Goal: Use online tool/utility: Utilize a website feature to perform a specific function

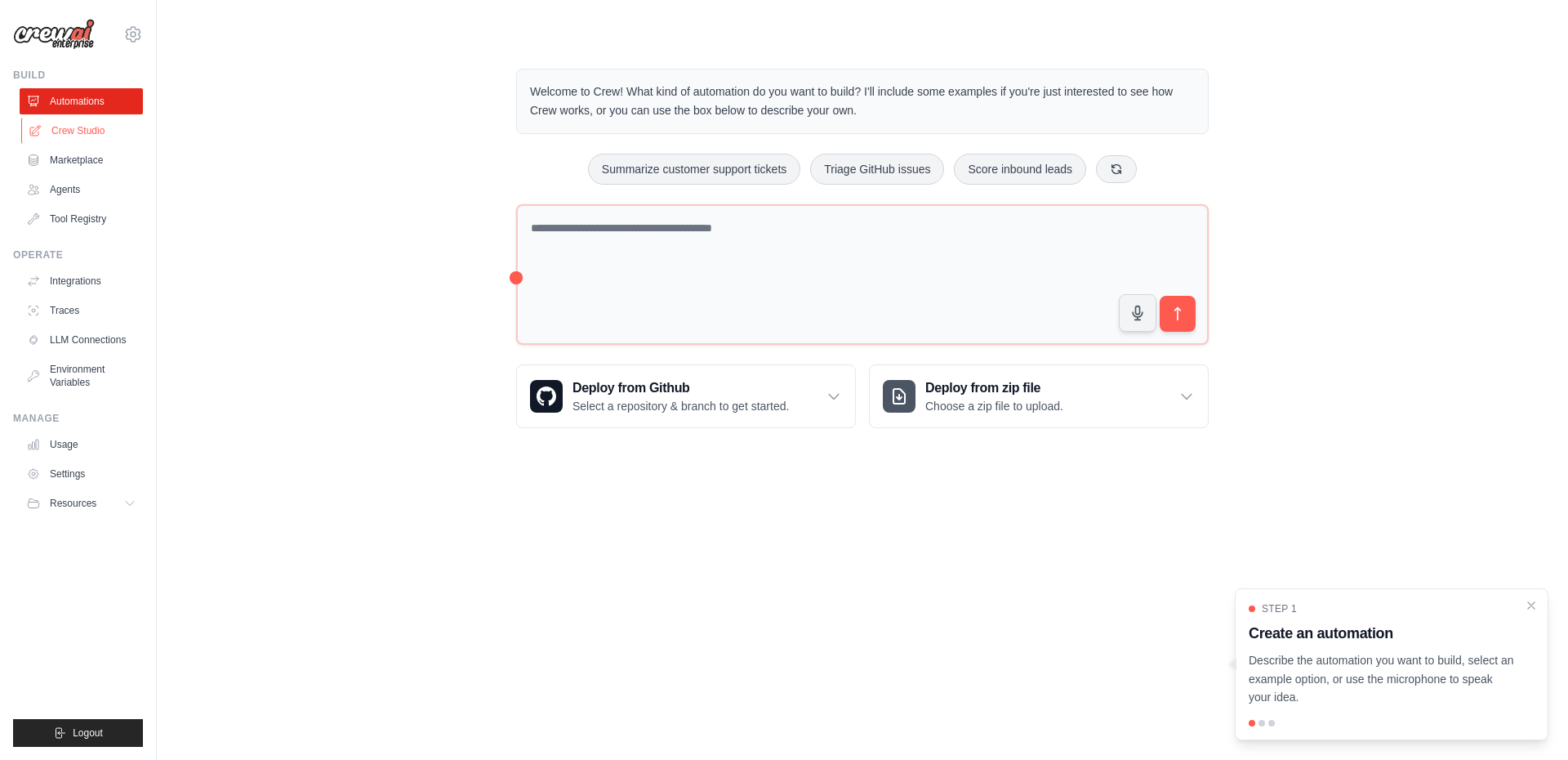
click at [82, 139] on link "Crew Studio" at bounding box center [82, 130] width 123 height 26
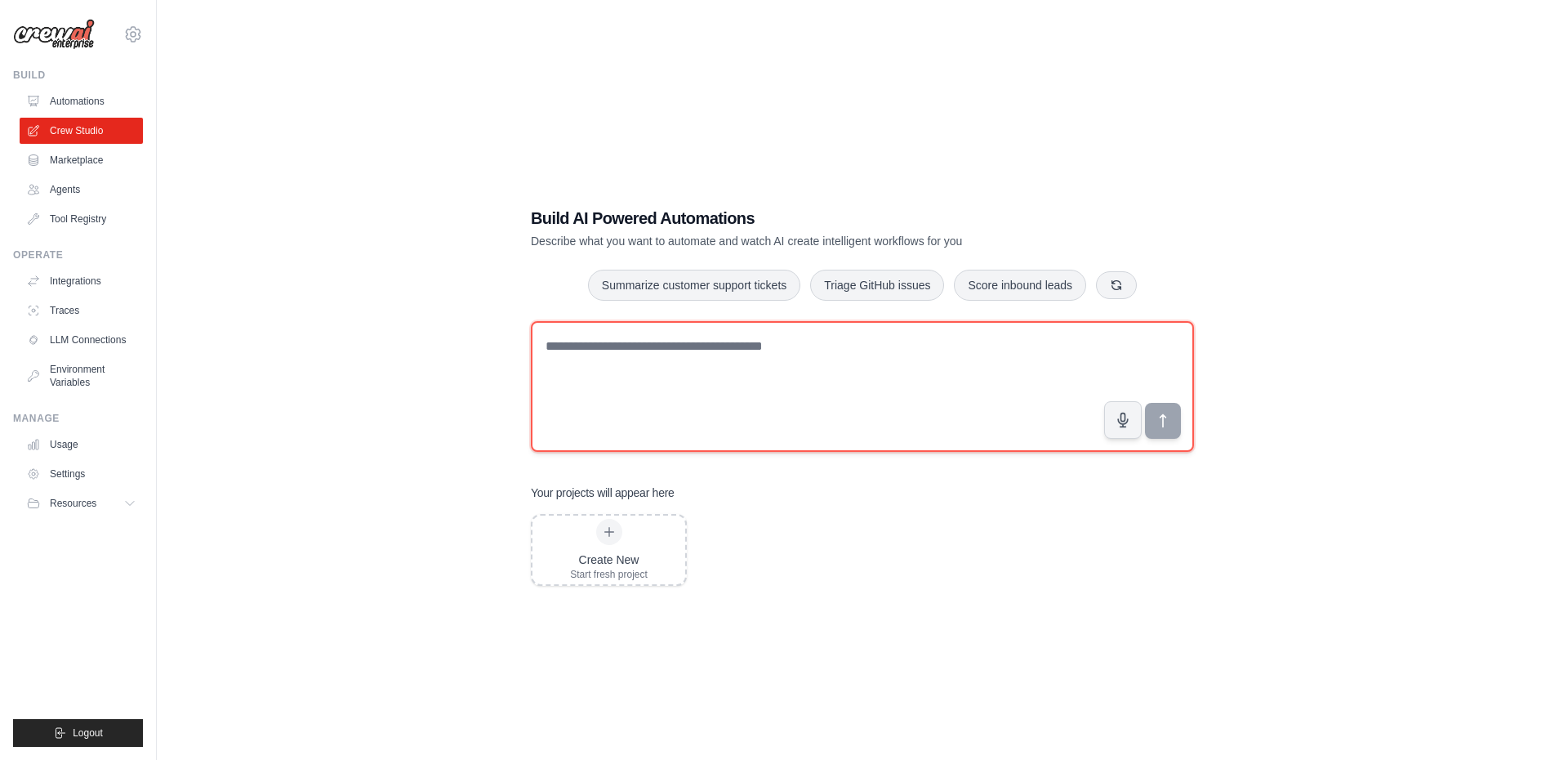
click at [713, 373] on textarea at bounding box center [862, 386] width 663 height 131
type textarea "**********"
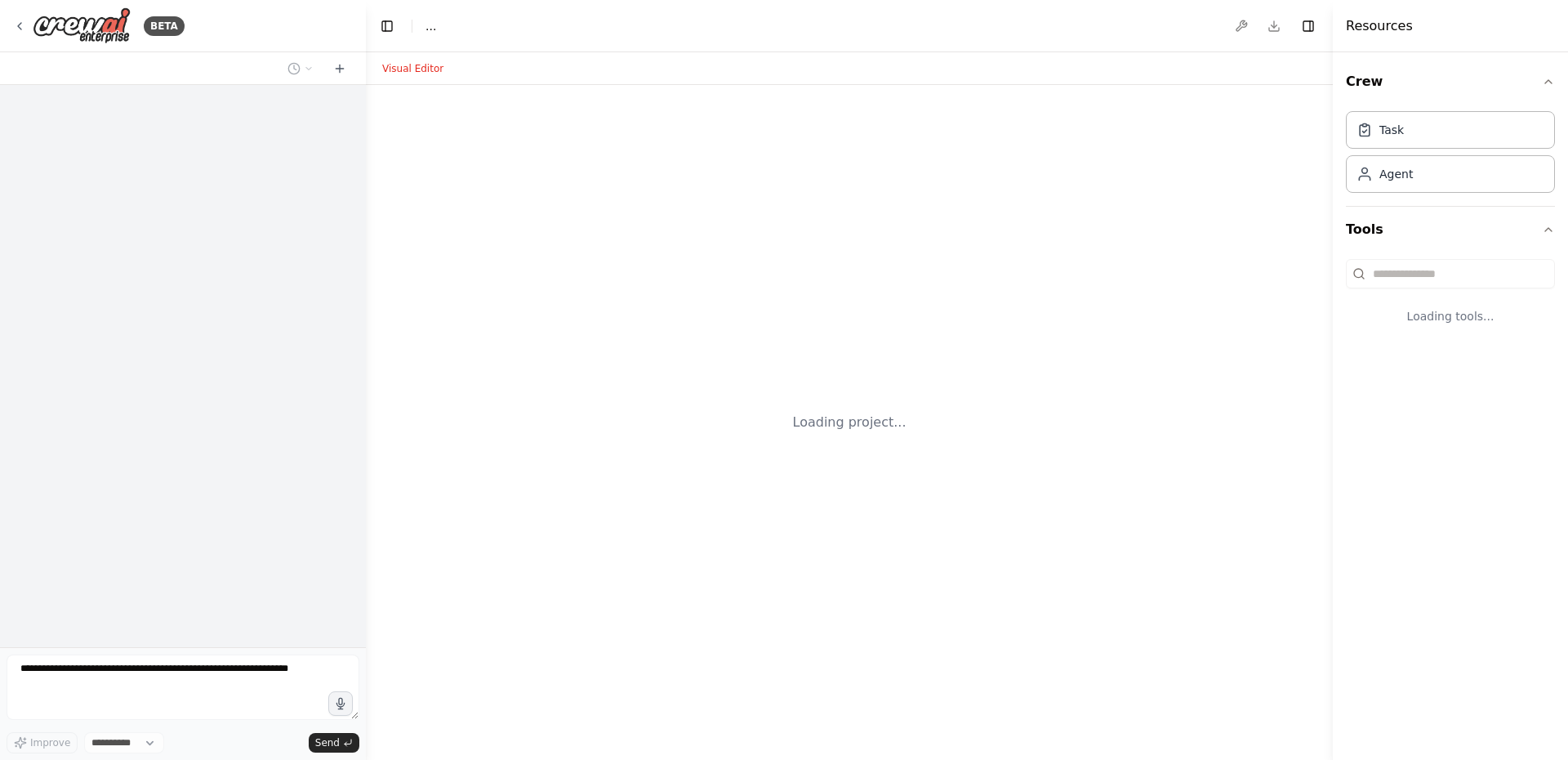
select select "****"
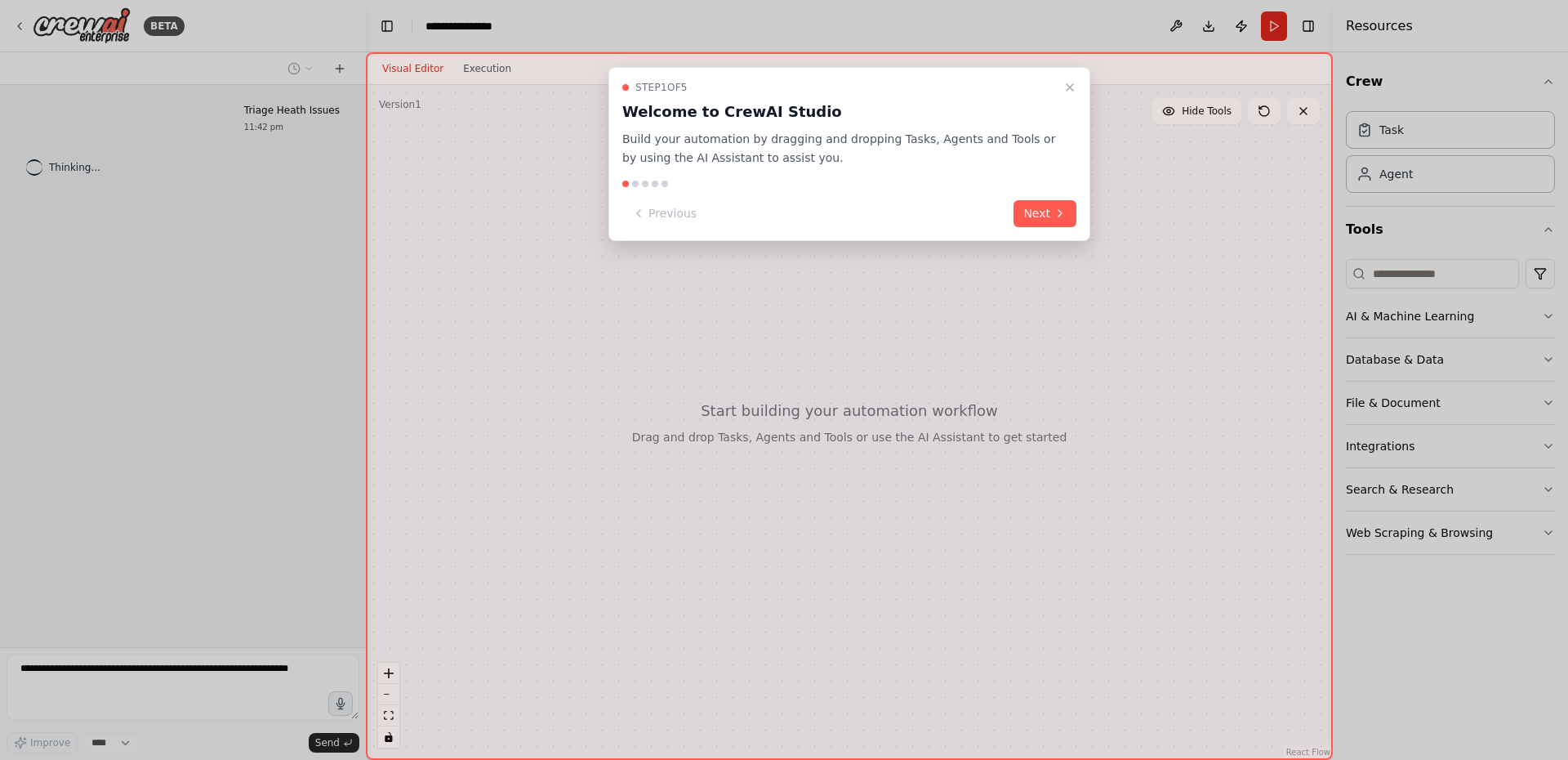
click at [1014, 205] on div "Previous Next" at bounding box center [849, 213] width 454 height 27
click at [1043, 209] on button "Next" at bounding box center [1045, 213] width 63 height 27
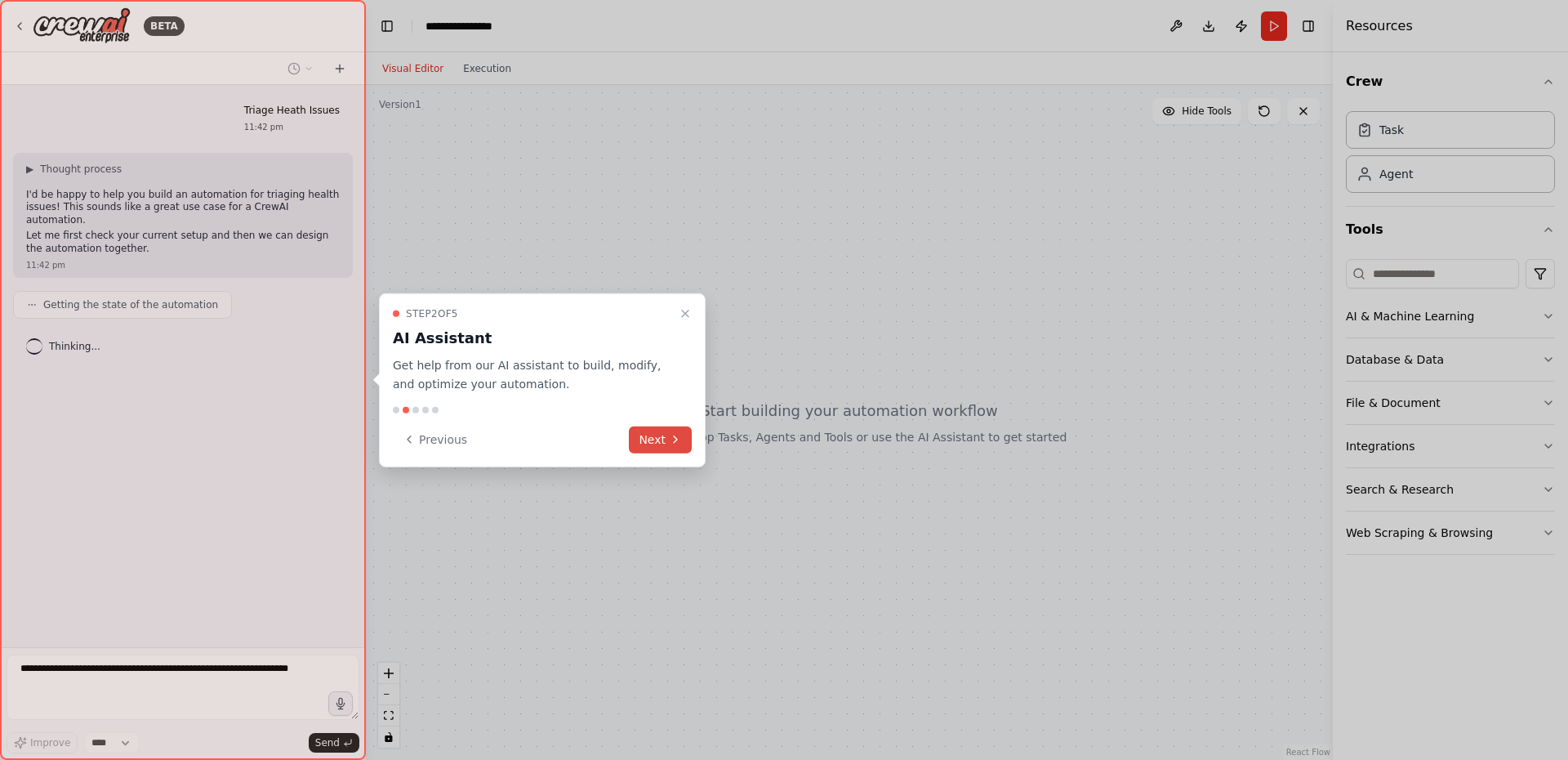
click at [679, 447] on button "Next" at bounding box center [660, 439] width 63 height 27
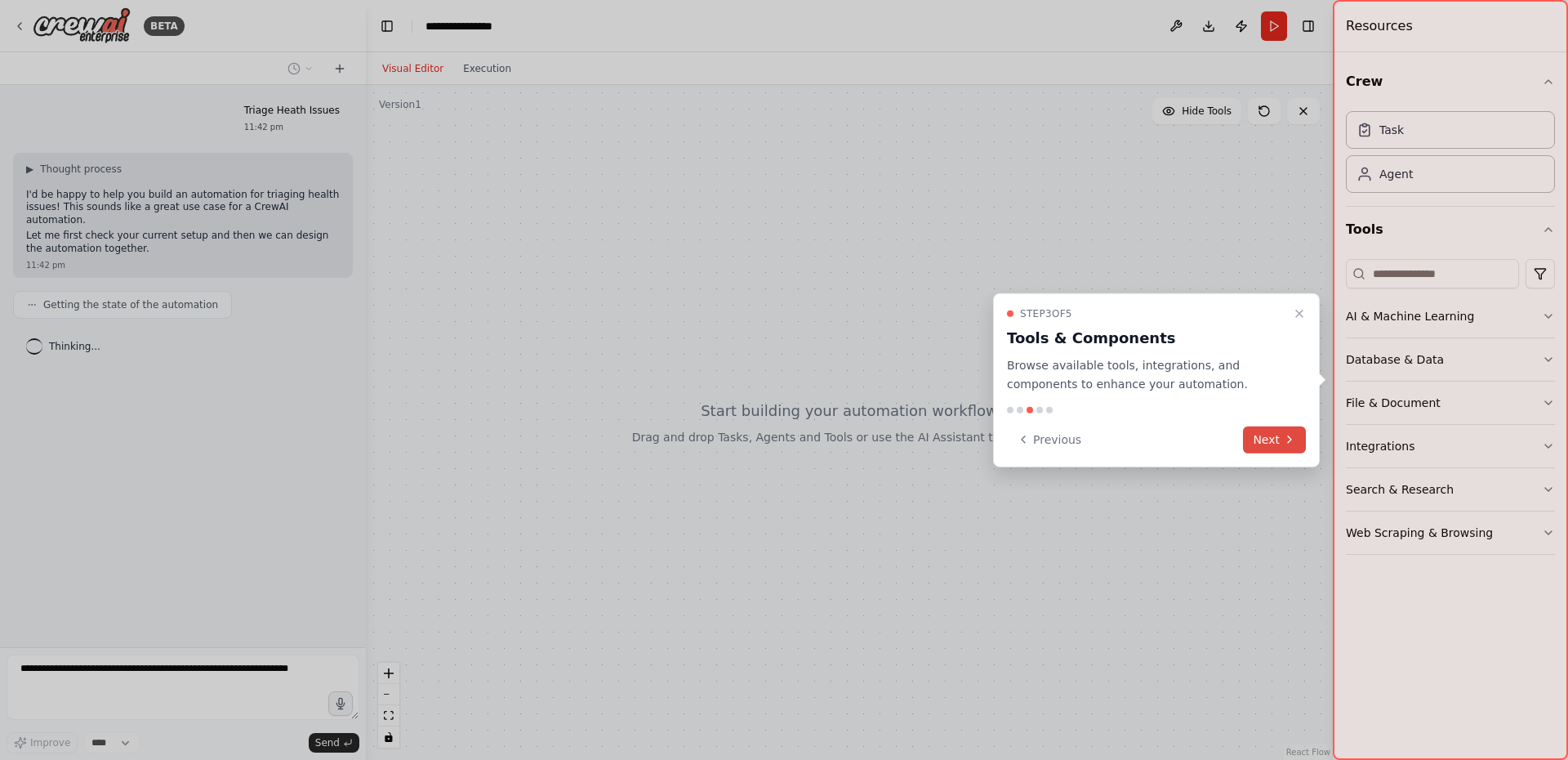
click at [1280, 445] on button "Next" at bounding box center [1274, 439] width 63 height 27
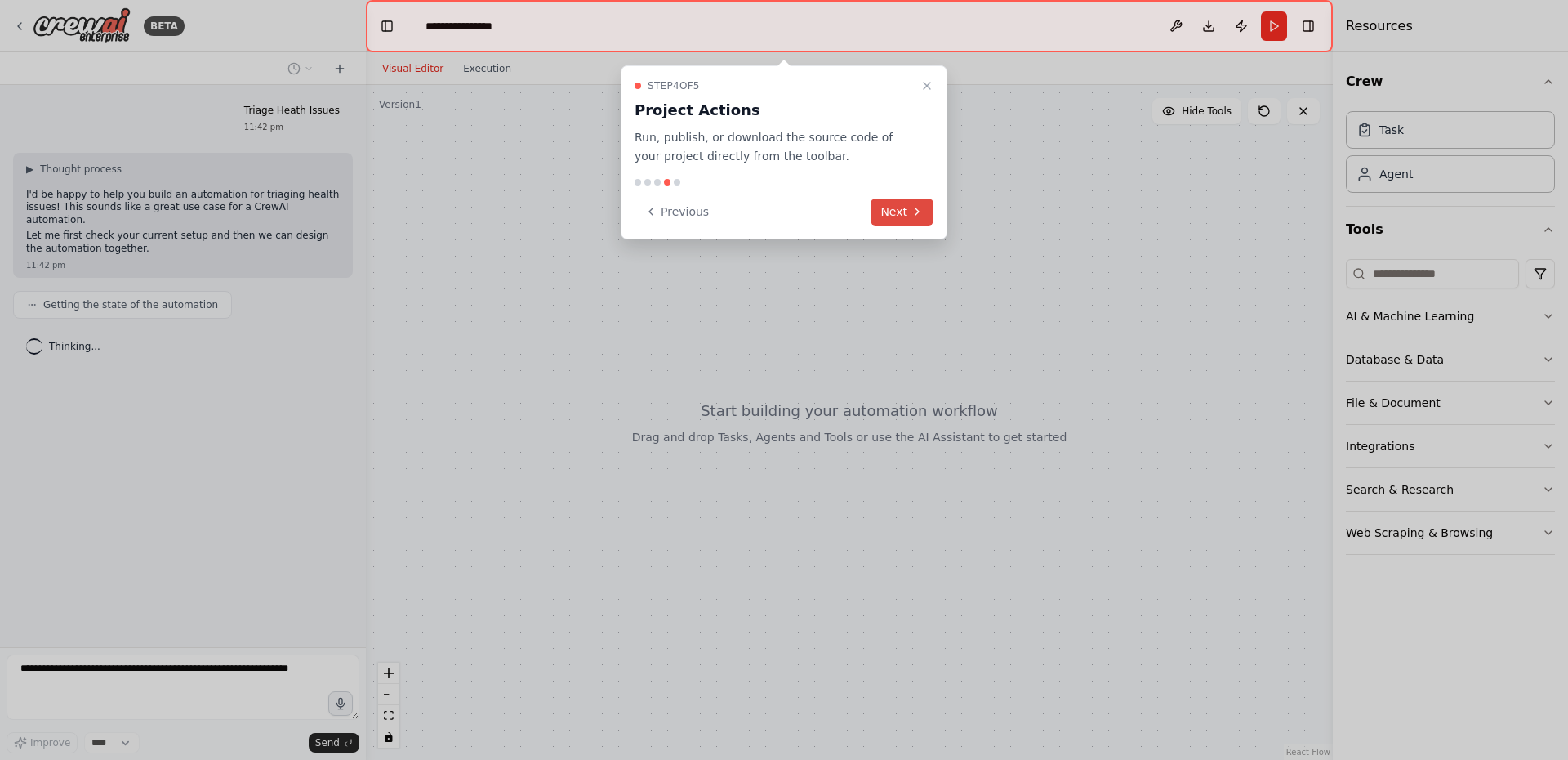
click at [912, 210] on icon at bounding box center [917, 212] width 13 height 13
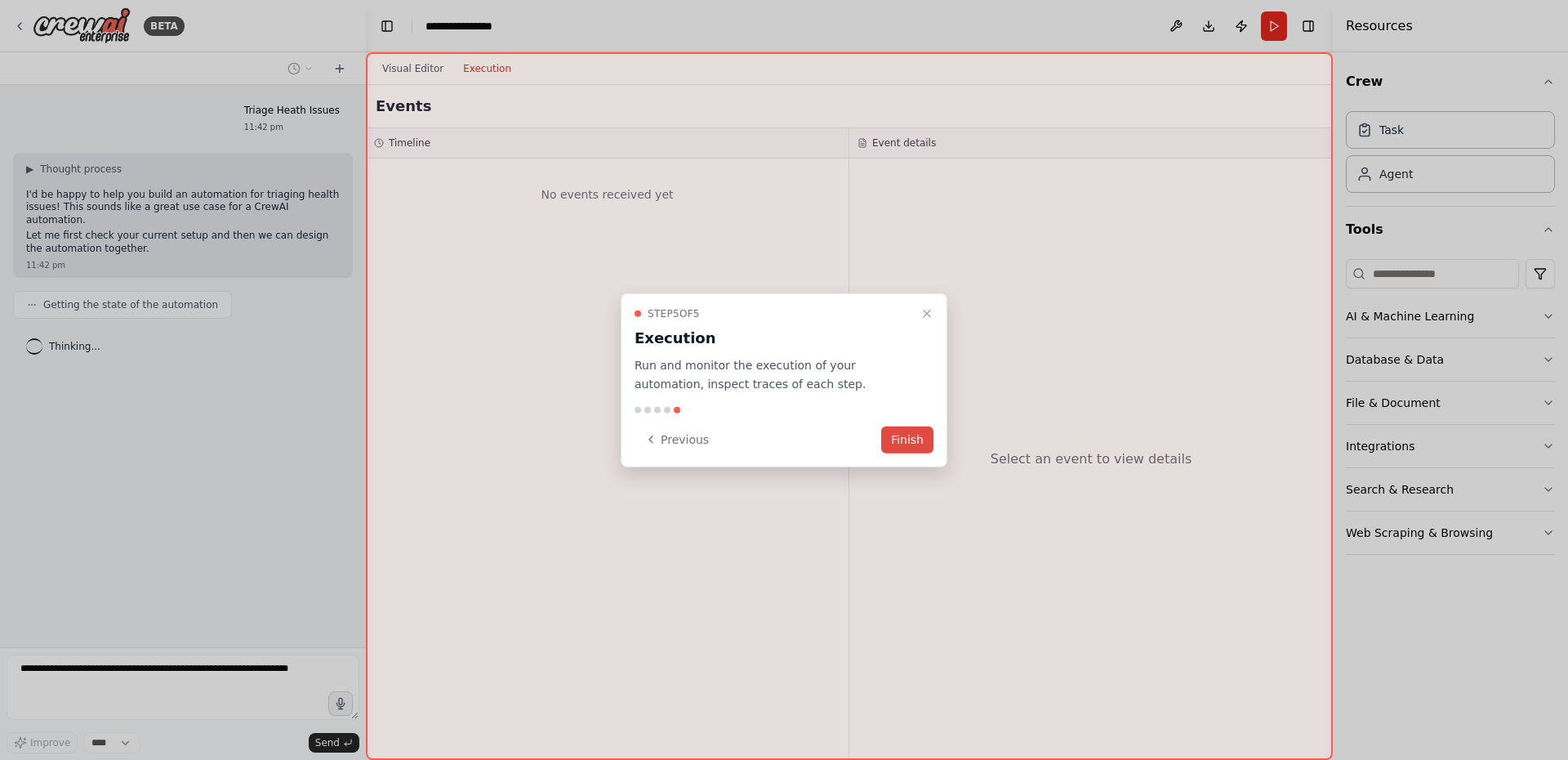
click at [917, 443] on button "Finish" at bounding box center [907, 439] width 52 height 27
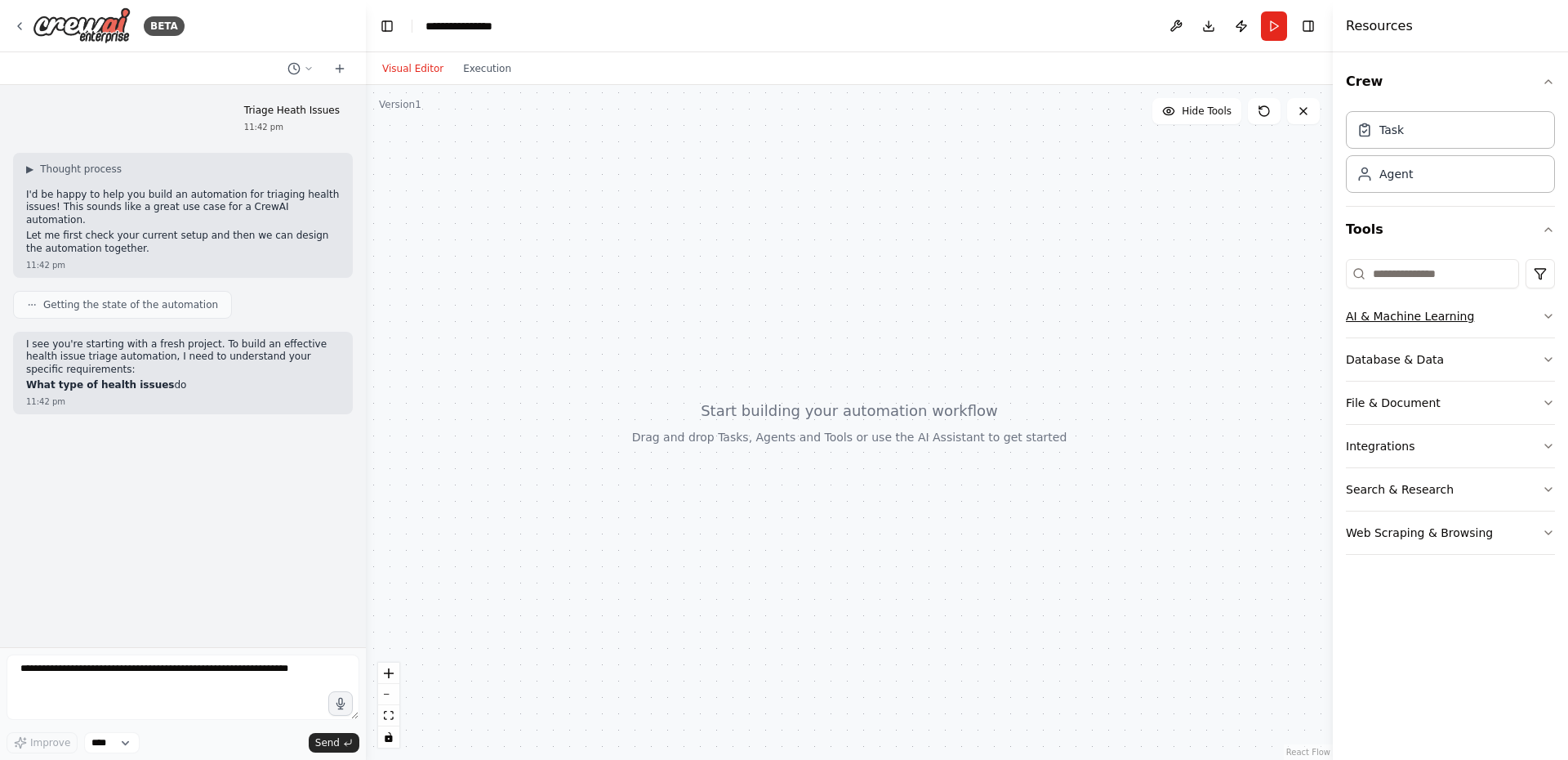
click at [1402, 313] on button "AI & Machine Learning" at bounding box center [1450, 316] width 209 height 43
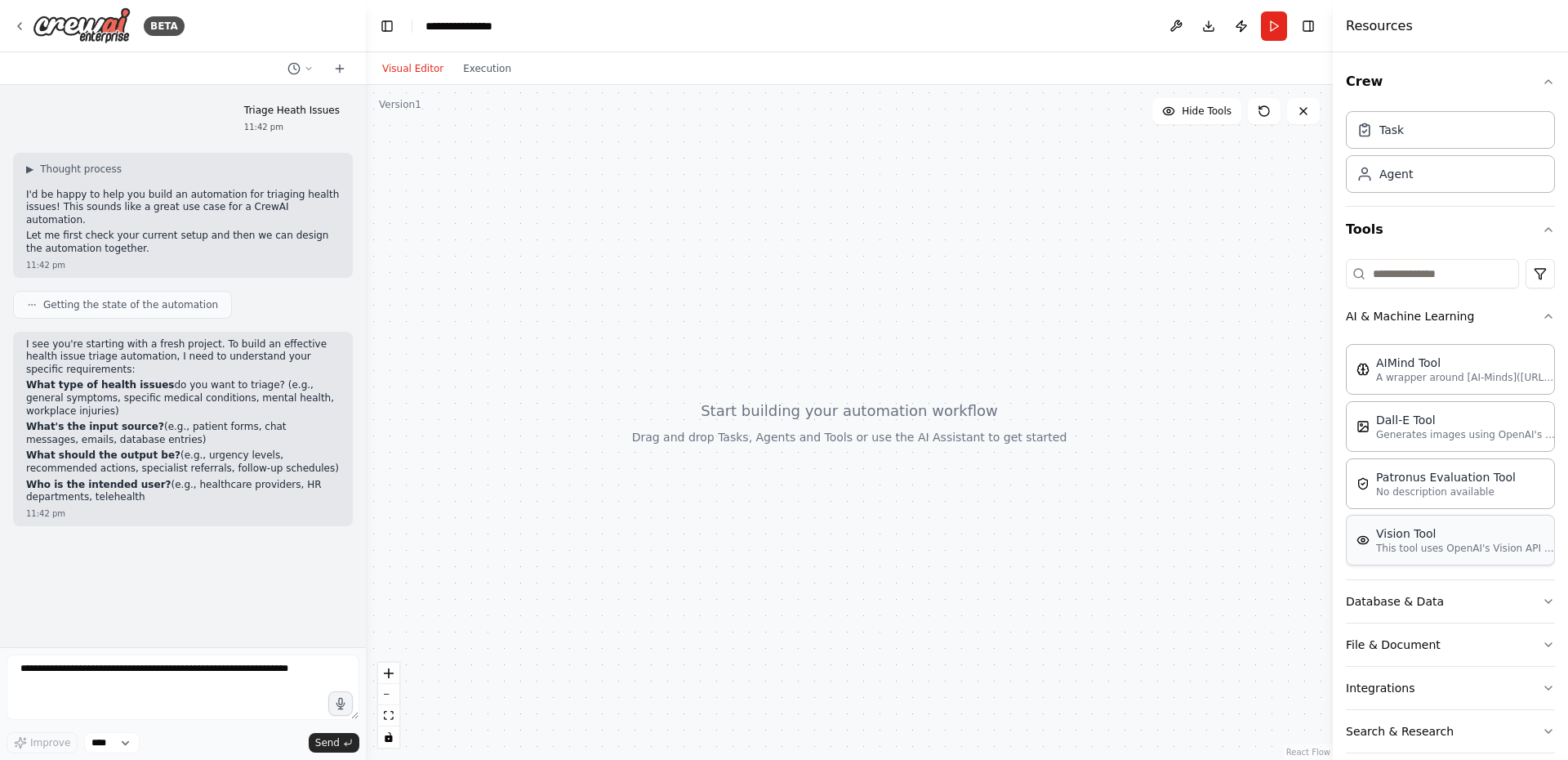
scroll to position [63, 0]
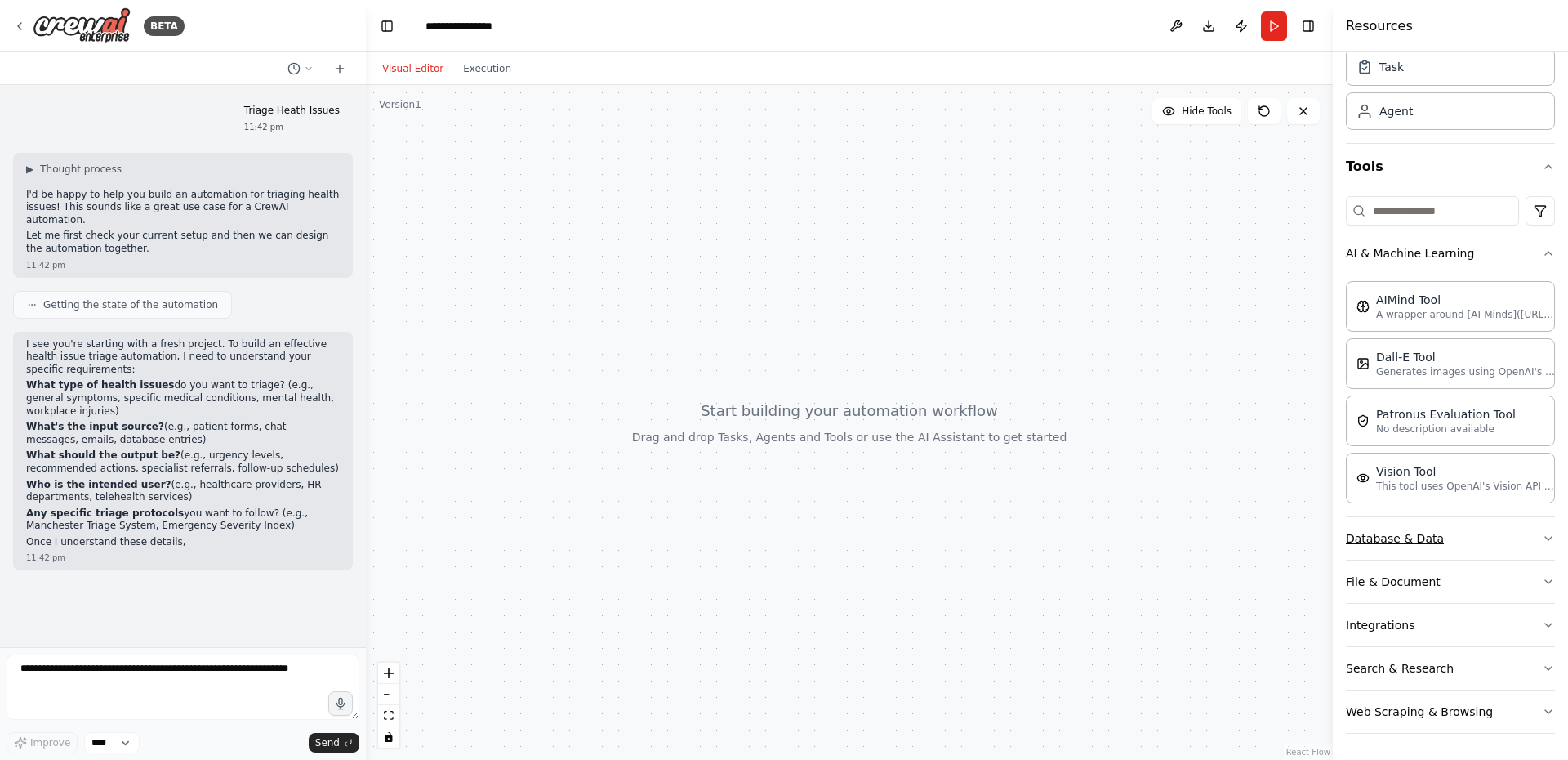
click at [1422, 549] on button "Database & Data" at bounding box center [1450, 538] width 209 height 43
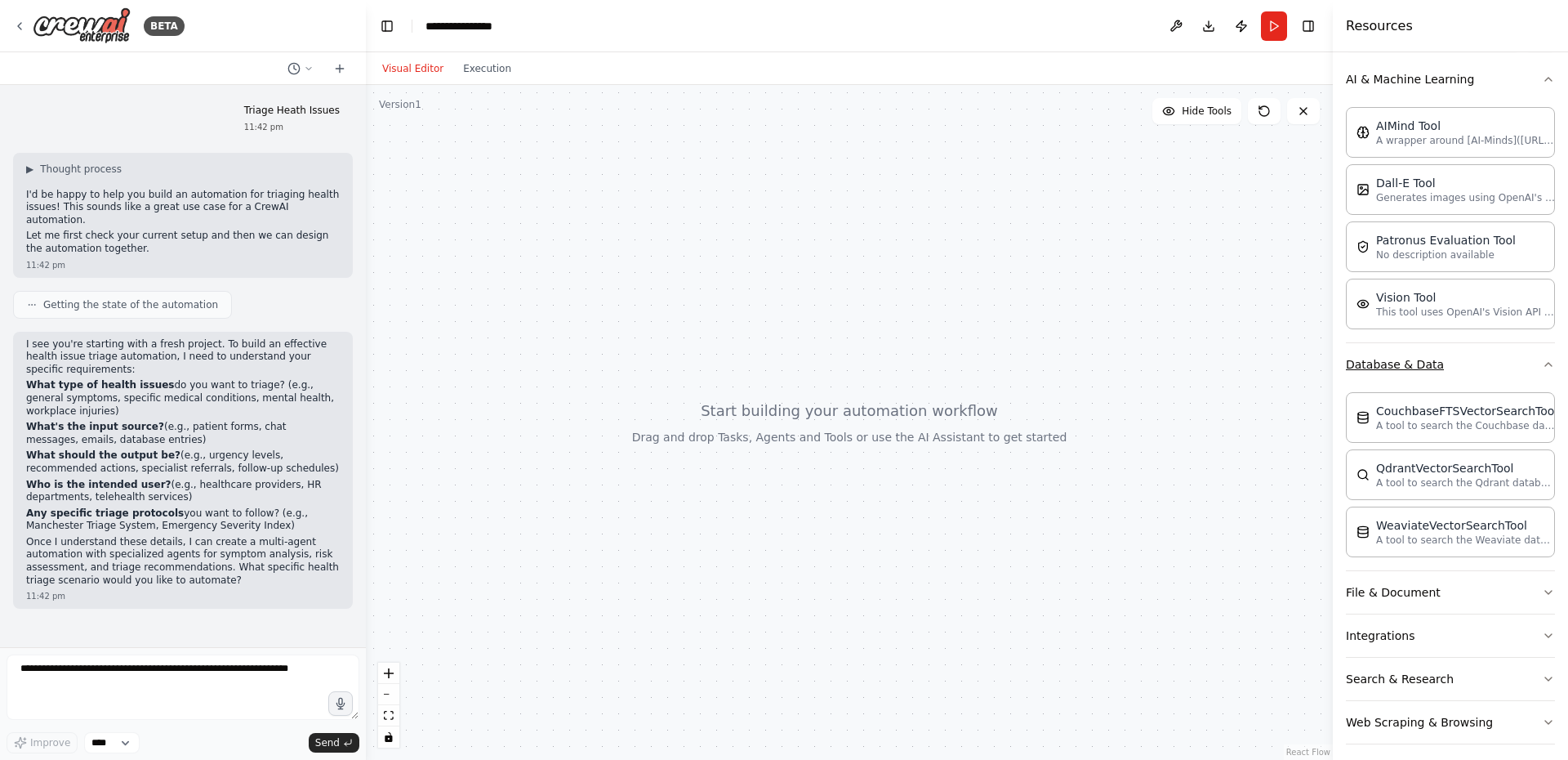
scroll to position [248, 0]
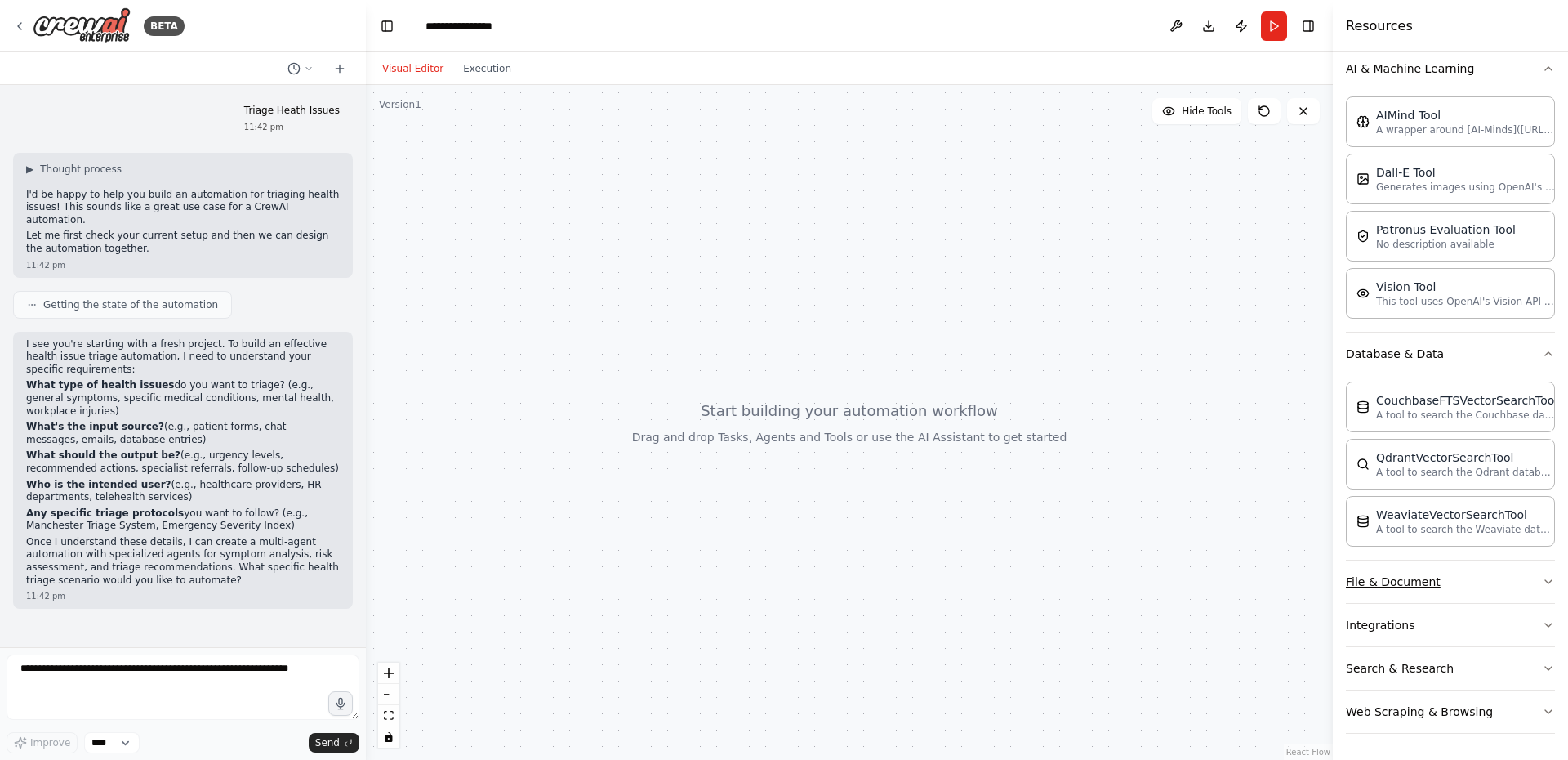
click at [1400, 577] on button "File & Document" at bounding box center [1450, 581] width 209 height 43
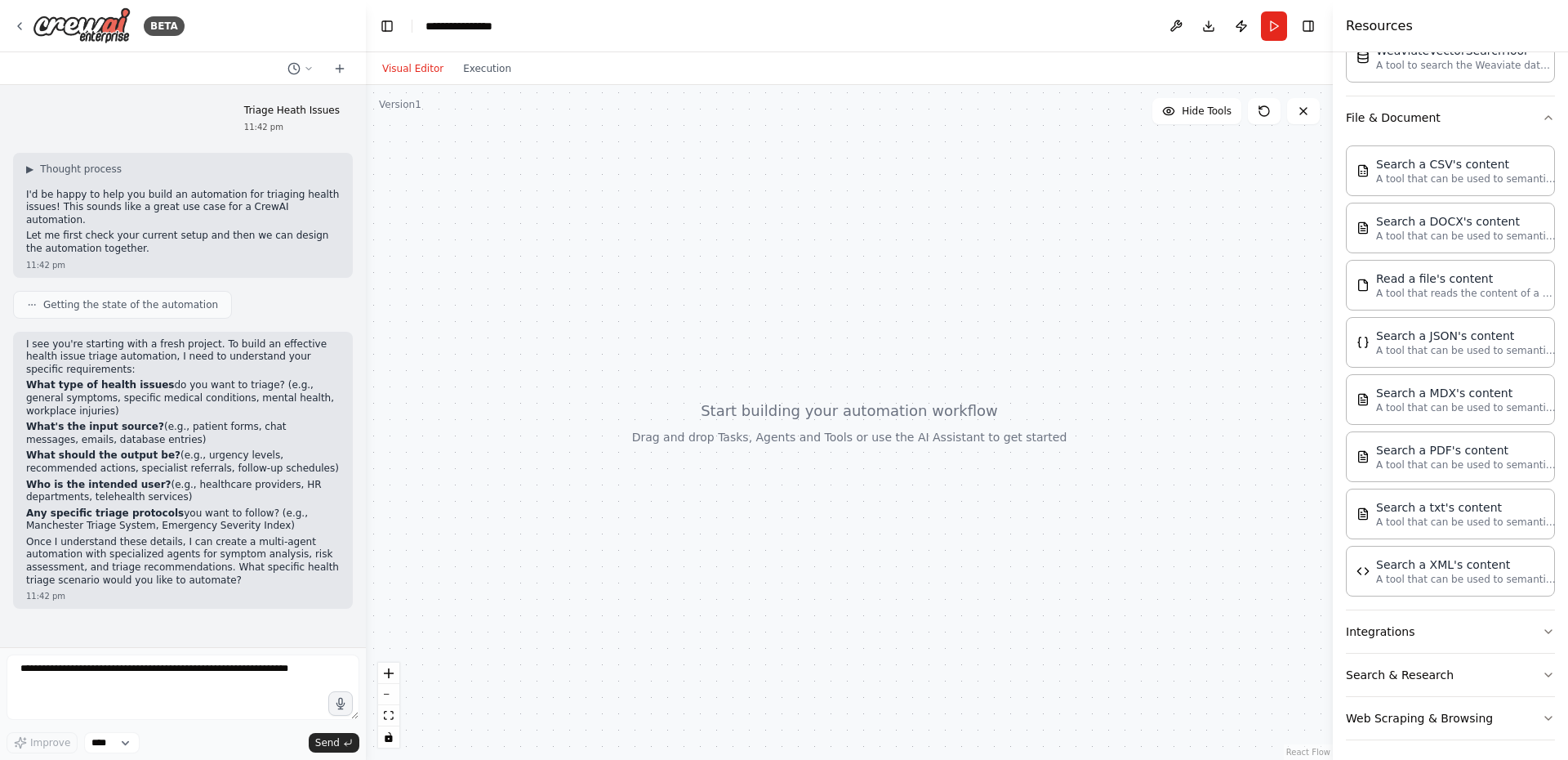
scroll to position [718, 0]
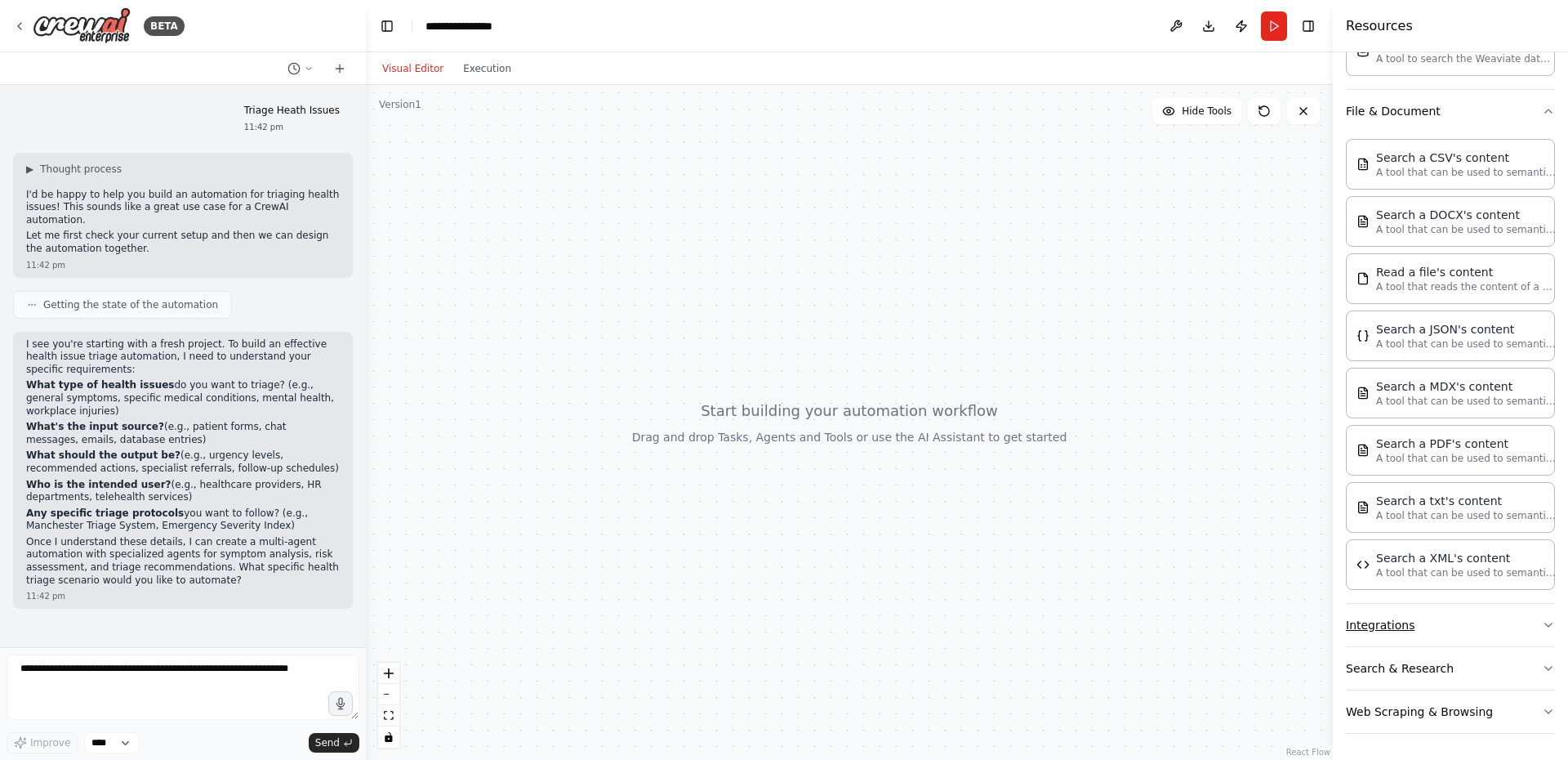
click at [1430, 644] on button "Integrations" at bounding box center [1450, 625] width 209 height 43
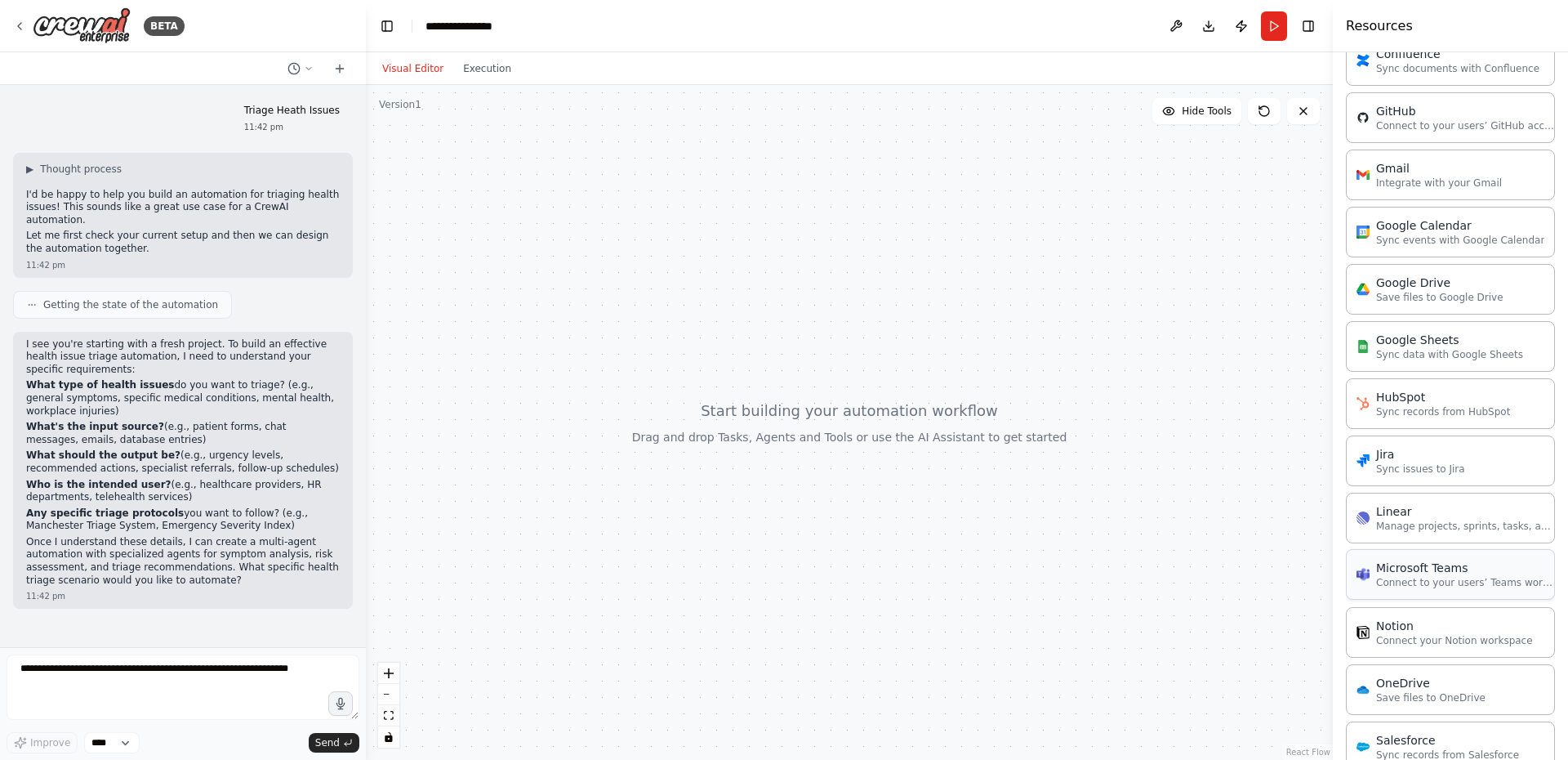
scroll to position [1875, 0]
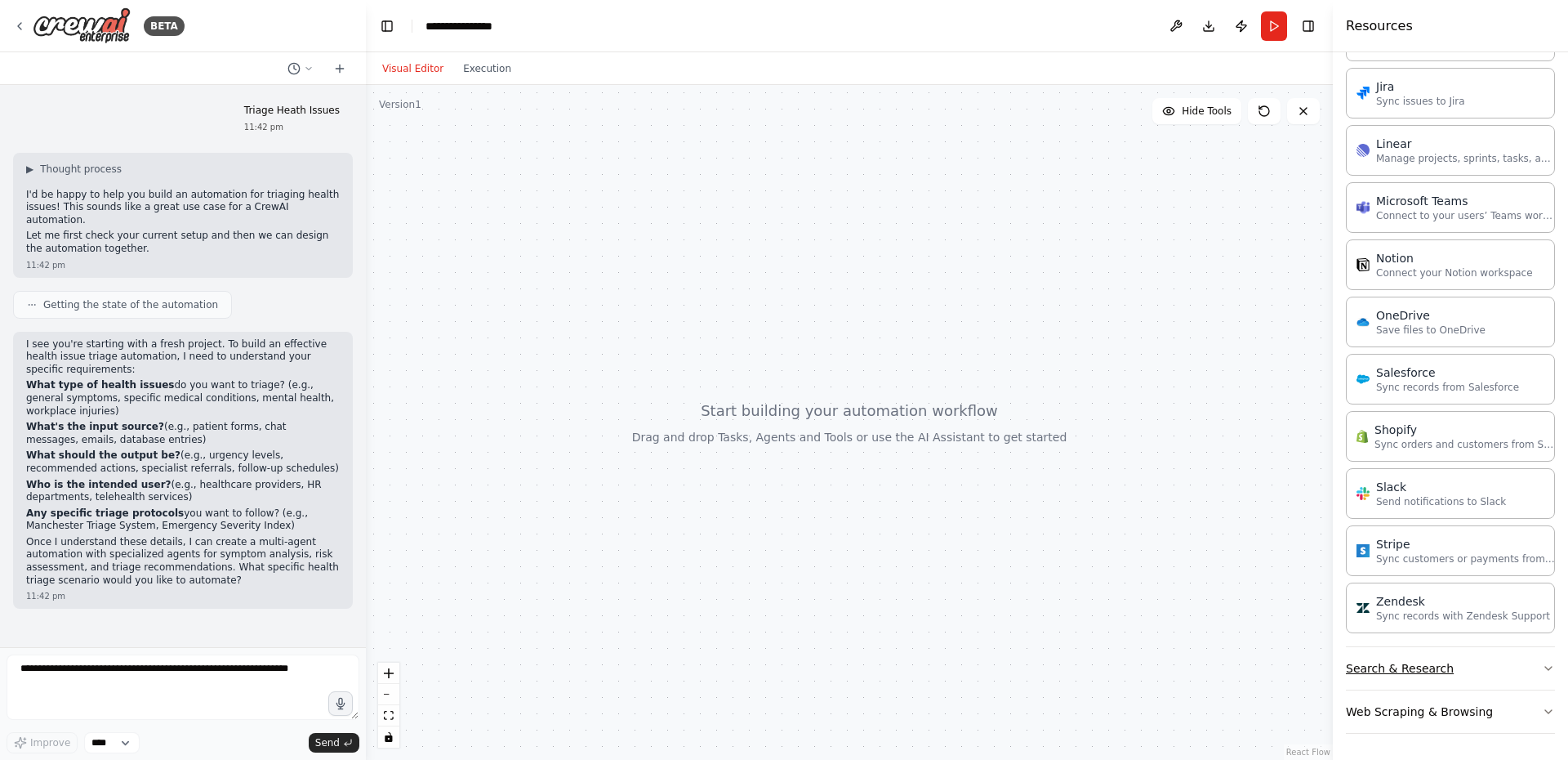
click at [1392, 658] on button "Search & Research" at bounding box center [1450, 668] width 209 height 43
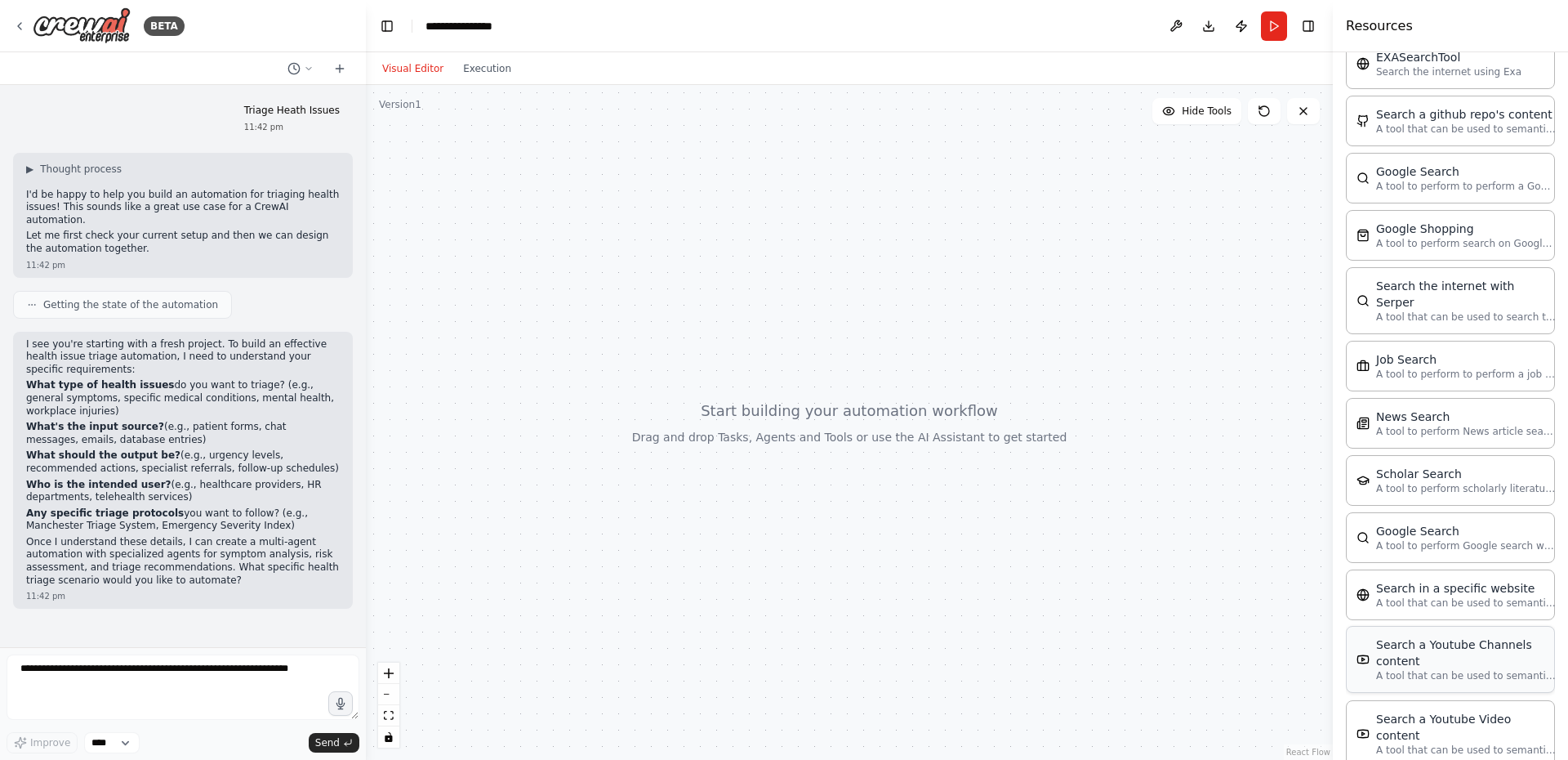
scroll to position [2665, 0]
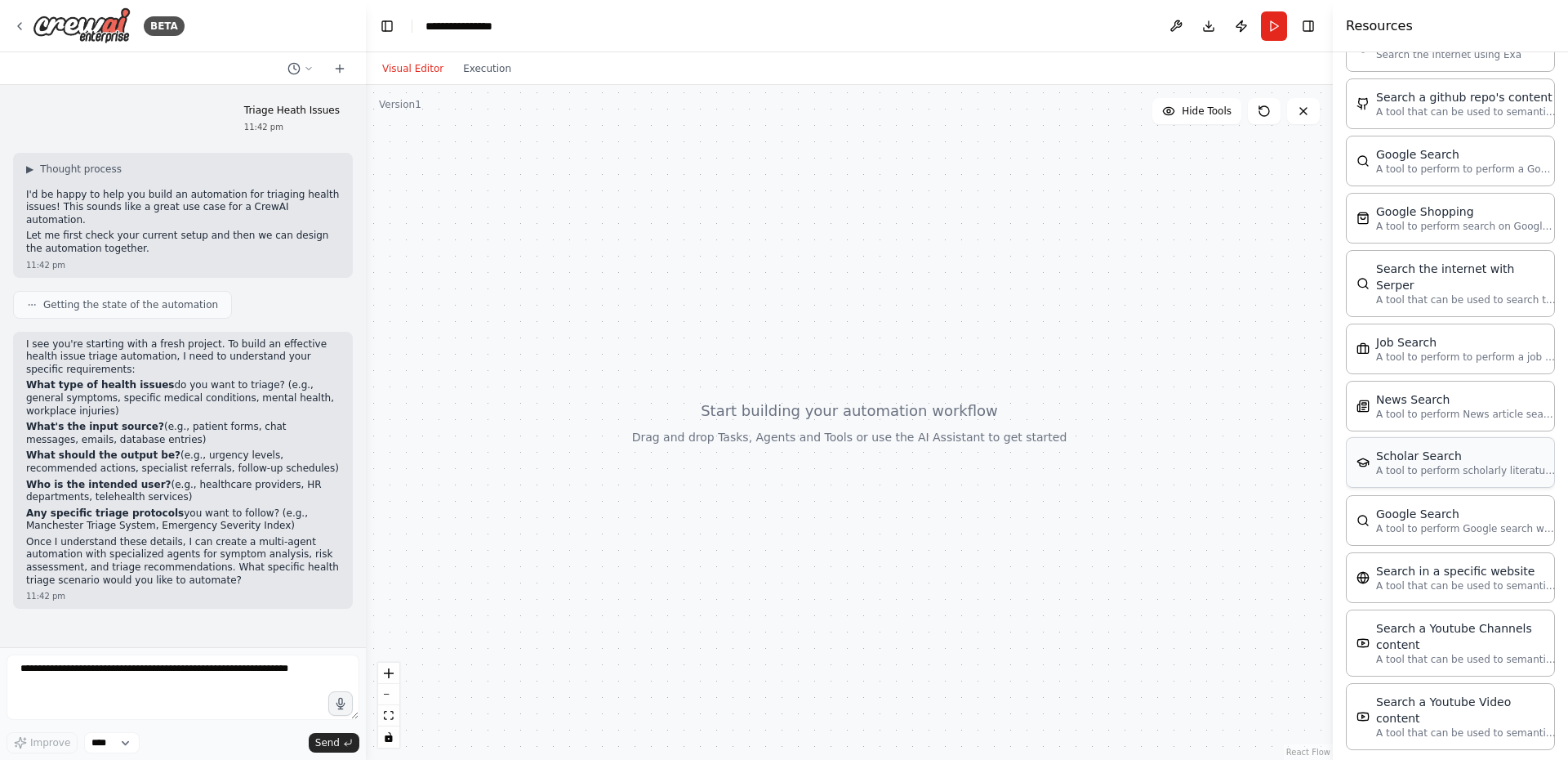
click at [1436, 464] on p "A tool to perform scholarly literature search with a search_query." at bounding box center [1466, 471] width 180 height 13
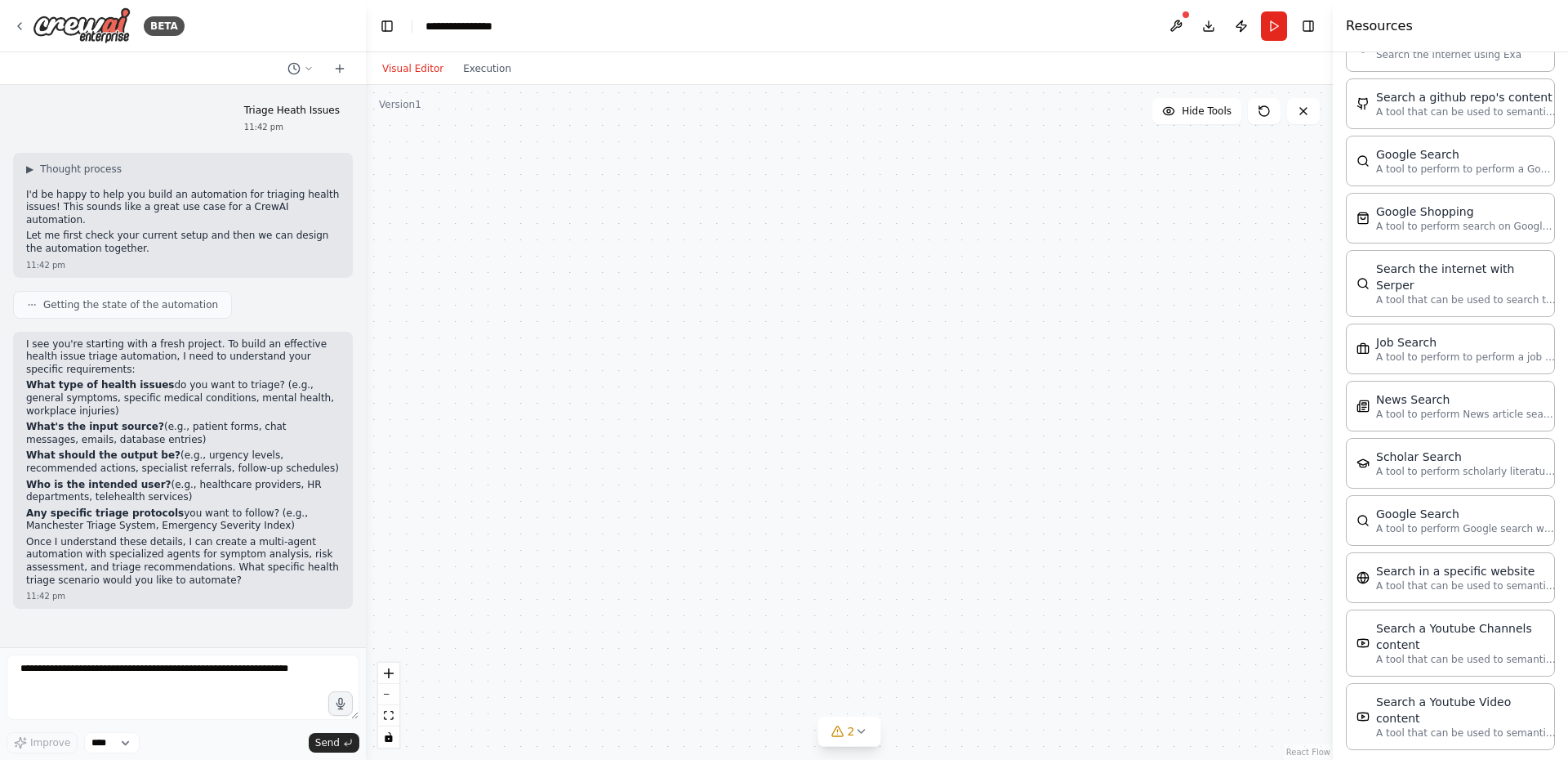
drag, startPoint x: 821, startPoint y: 370, endPoint x: 1567, endPoint y: 491, distance: 755.7
click at [1567, 491] on div "BETA Triage Heath Issues 11:42 pm ▶ Thought process I'd be happy to help you bu…" at bounding box center [784, 380] width 1568 height 760
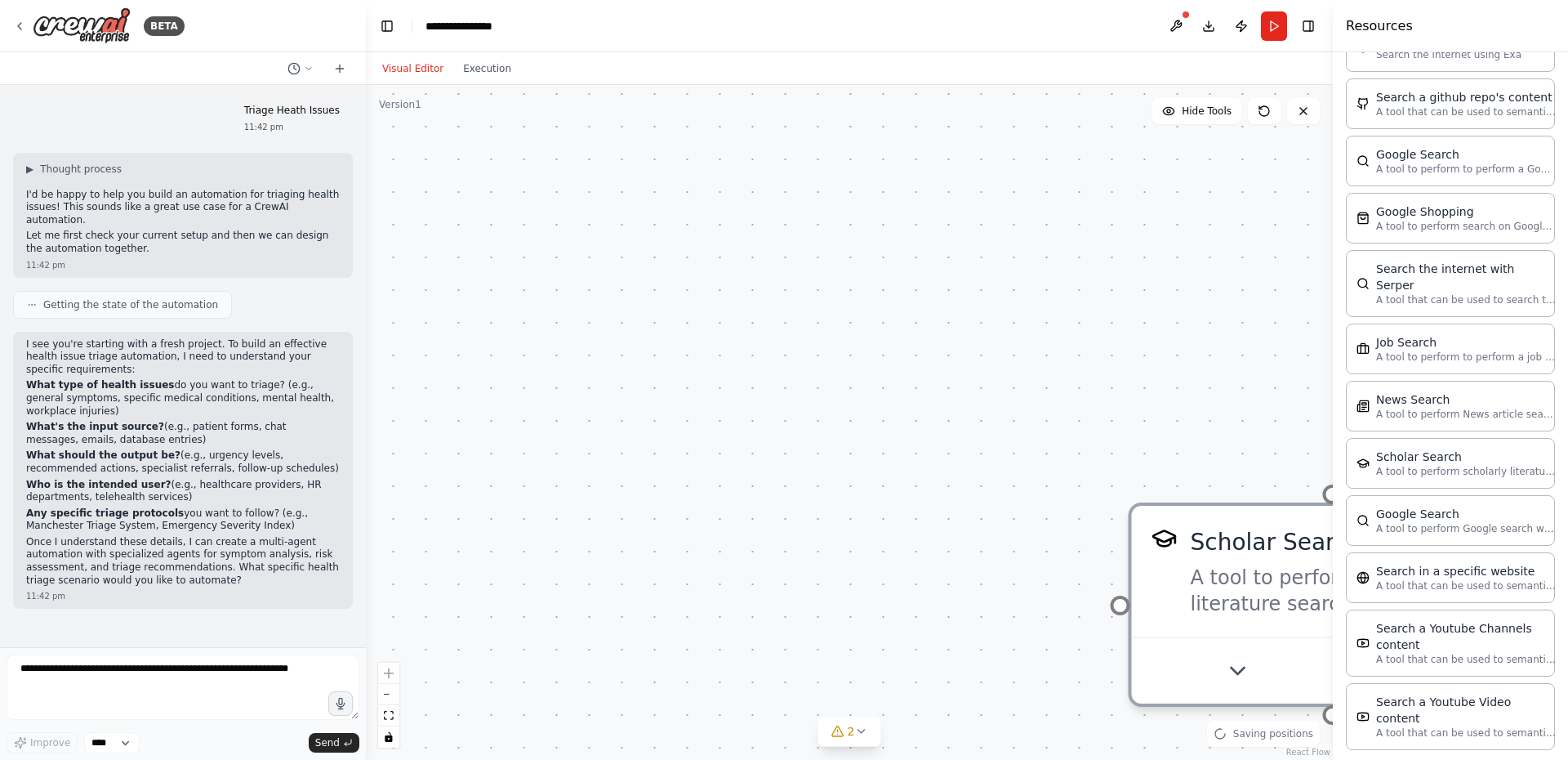
drag, startPoint x: 546, startPoint y: 396, endPoint x: 515, endPoint y: 352, distance: 53.8
click at [434, 379] on div "Scholar Search A tool to perform scholarly literature search with a search_quer…" at bounding box center [849, 422] width 967 height 675
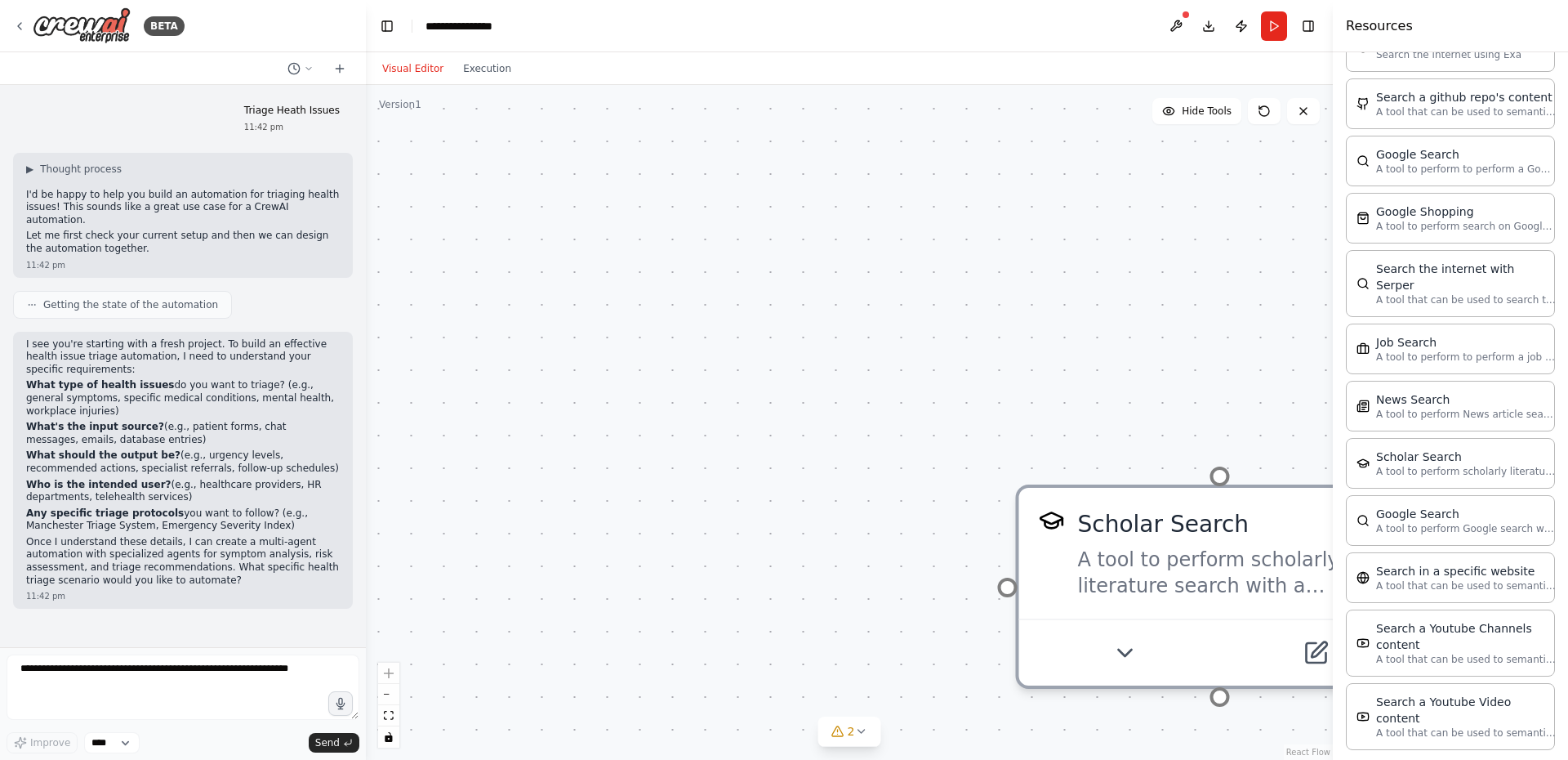
drag, startPoint x: 1077, startPoint y: 535, endPoint x: 992, endPoint y: 441, distance: 126.7
drag, startPoint x: 1218, startPoint y: 480, endPoint x: 904, endPoint y: 438, distance: 316.8
click at [904, 438] on div "Scholar Search A tool to perform scholarly literature search with a search_quer…" at bounding box center [849, 422] width 967 height 675
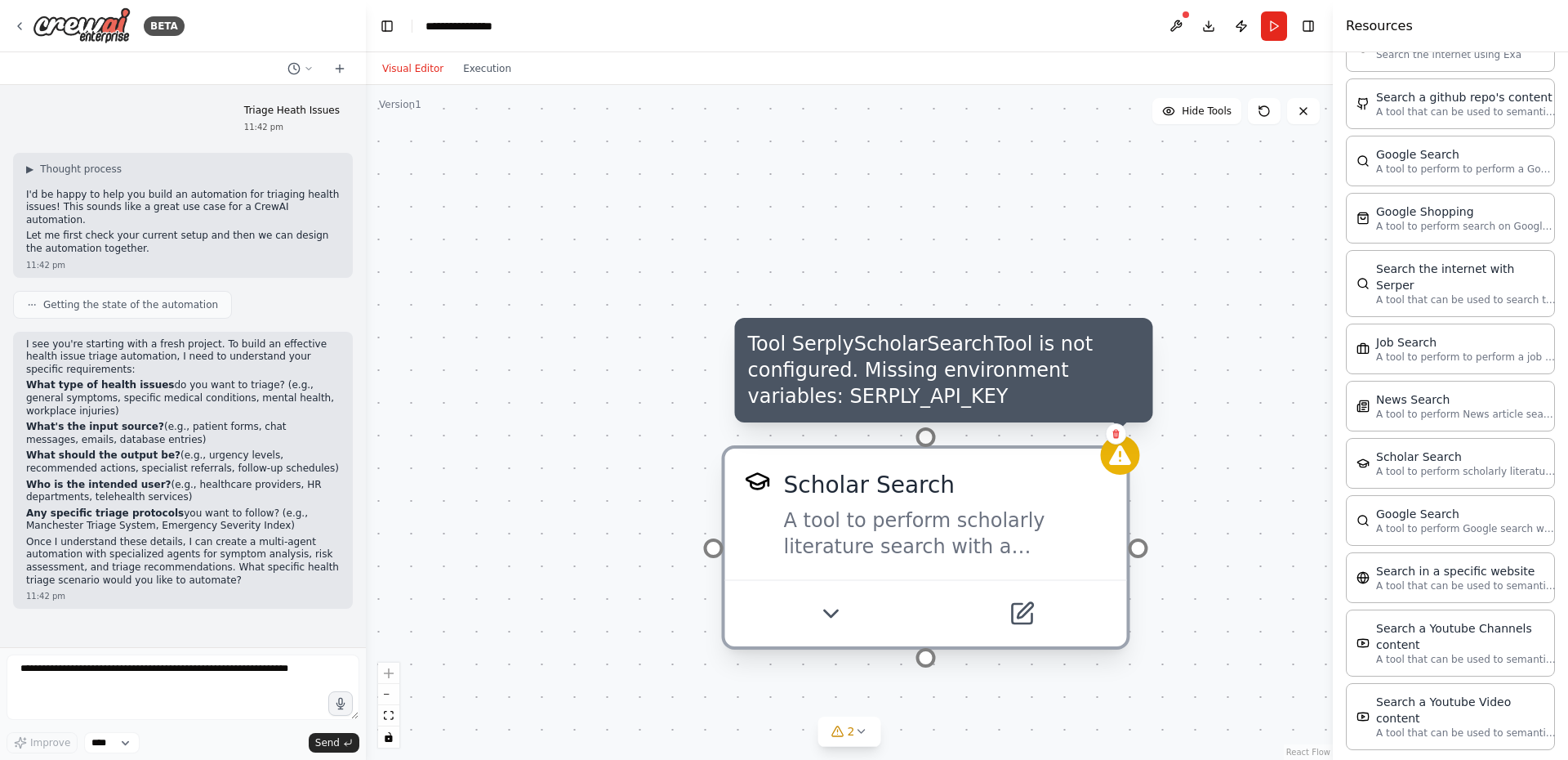
click at [1106, 455] on div at bounding box center [1121, 455] width 39 height 39
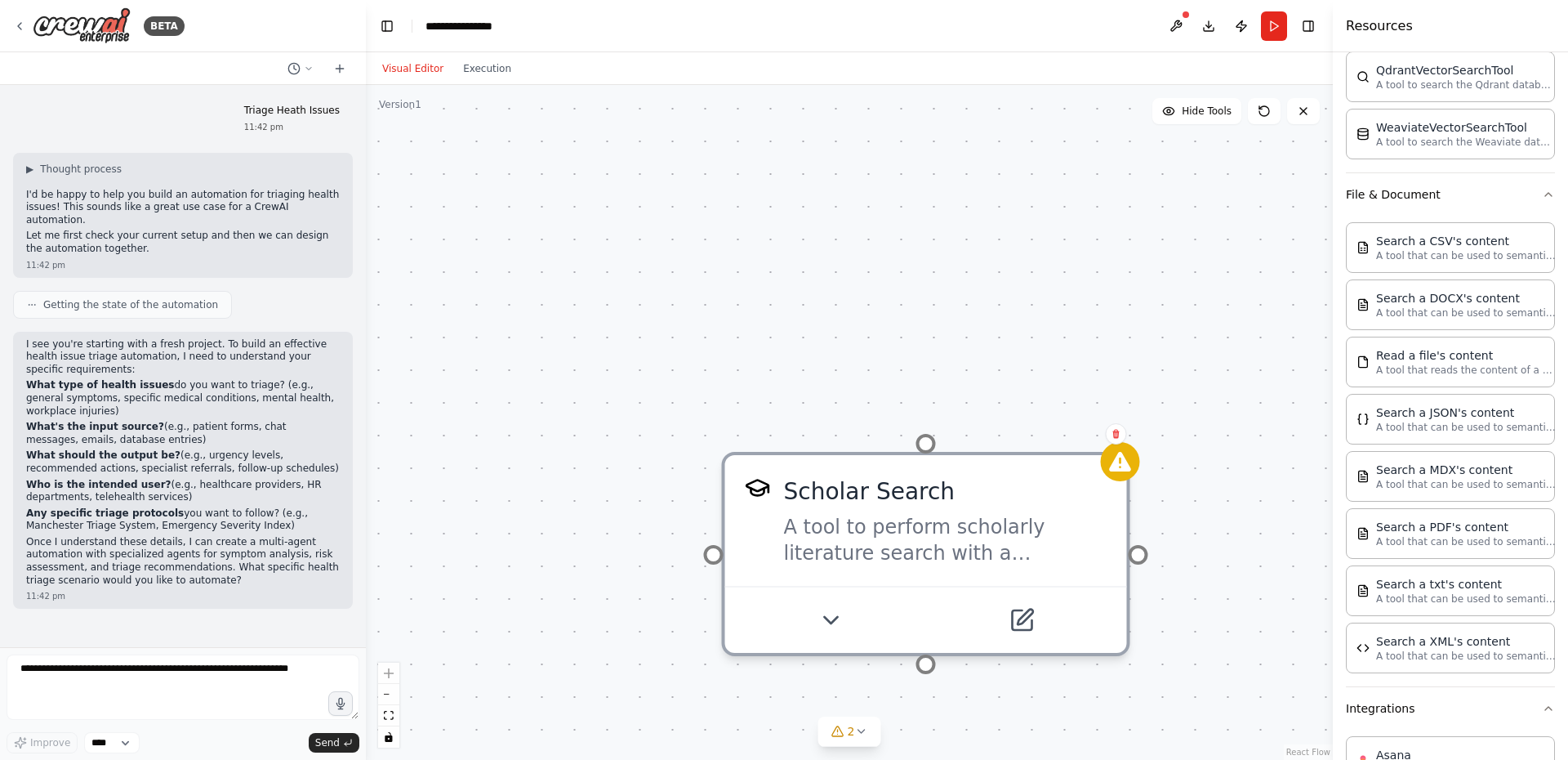
scroll to position [0, 0]
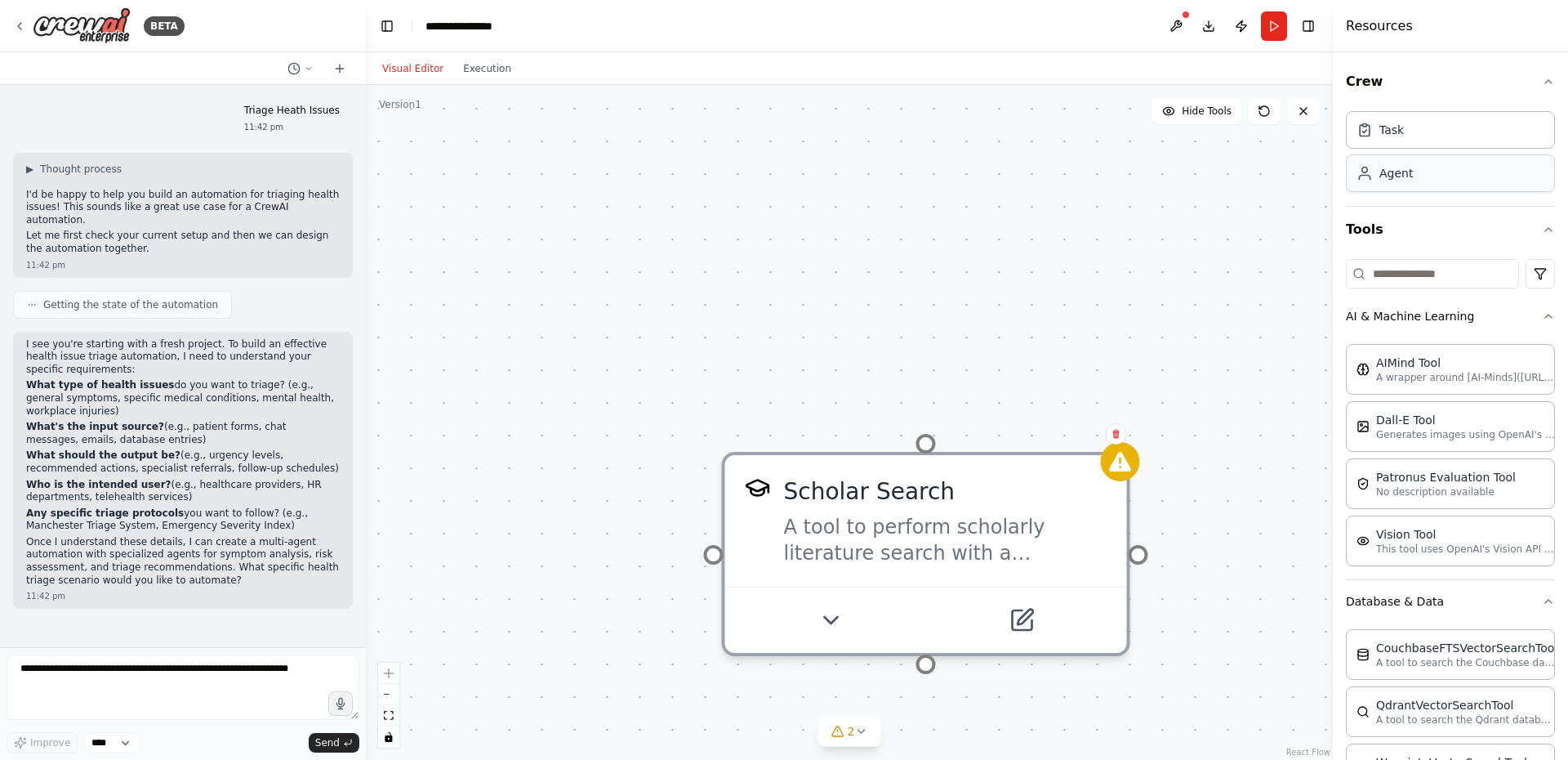
click at [1403, 166] on div "Agent" at bounding box center [1396, 173] width 34 height 16
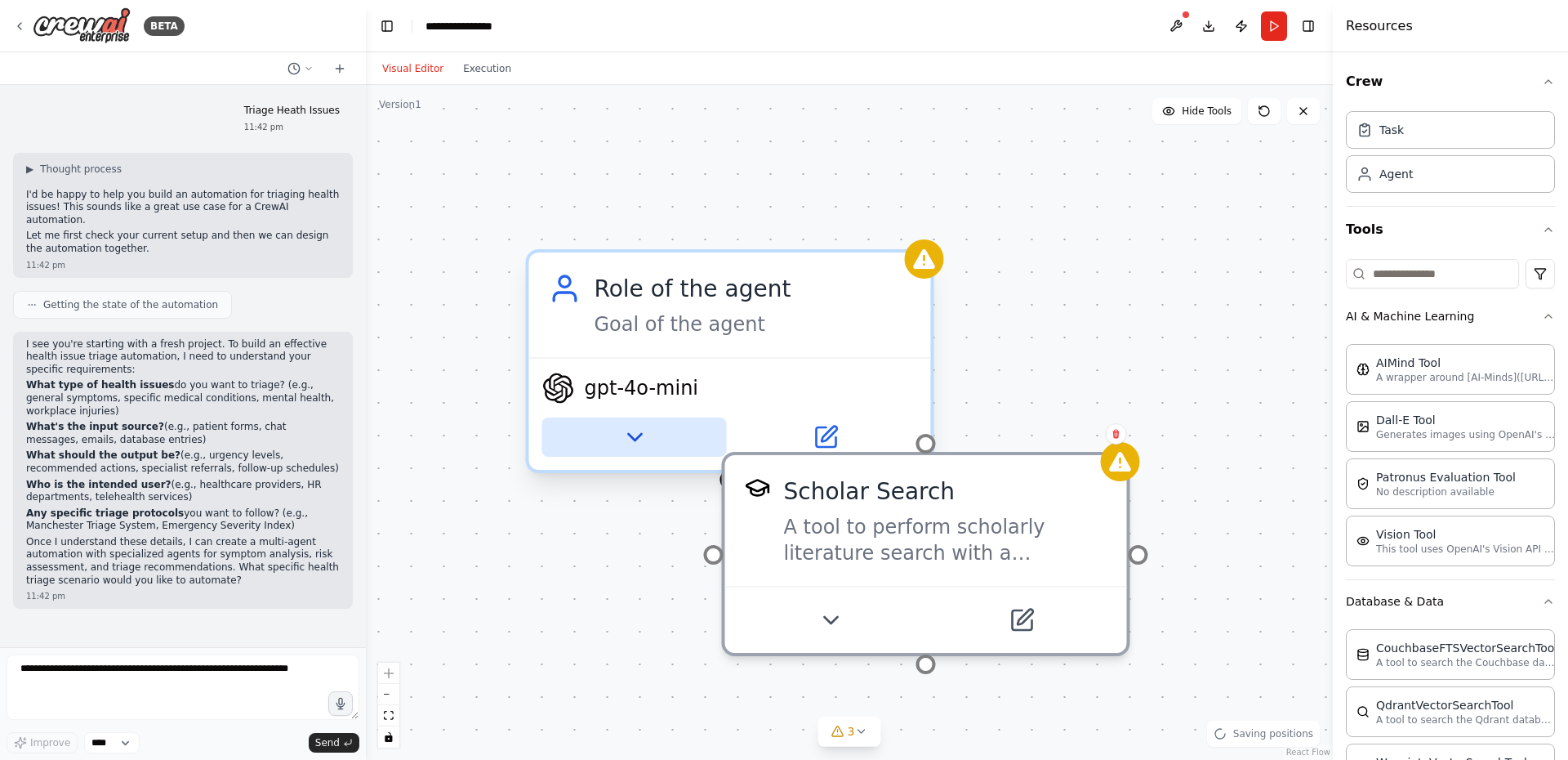
click at [630, 438] on icon at bounding box center [634, 437] width 26 height 26
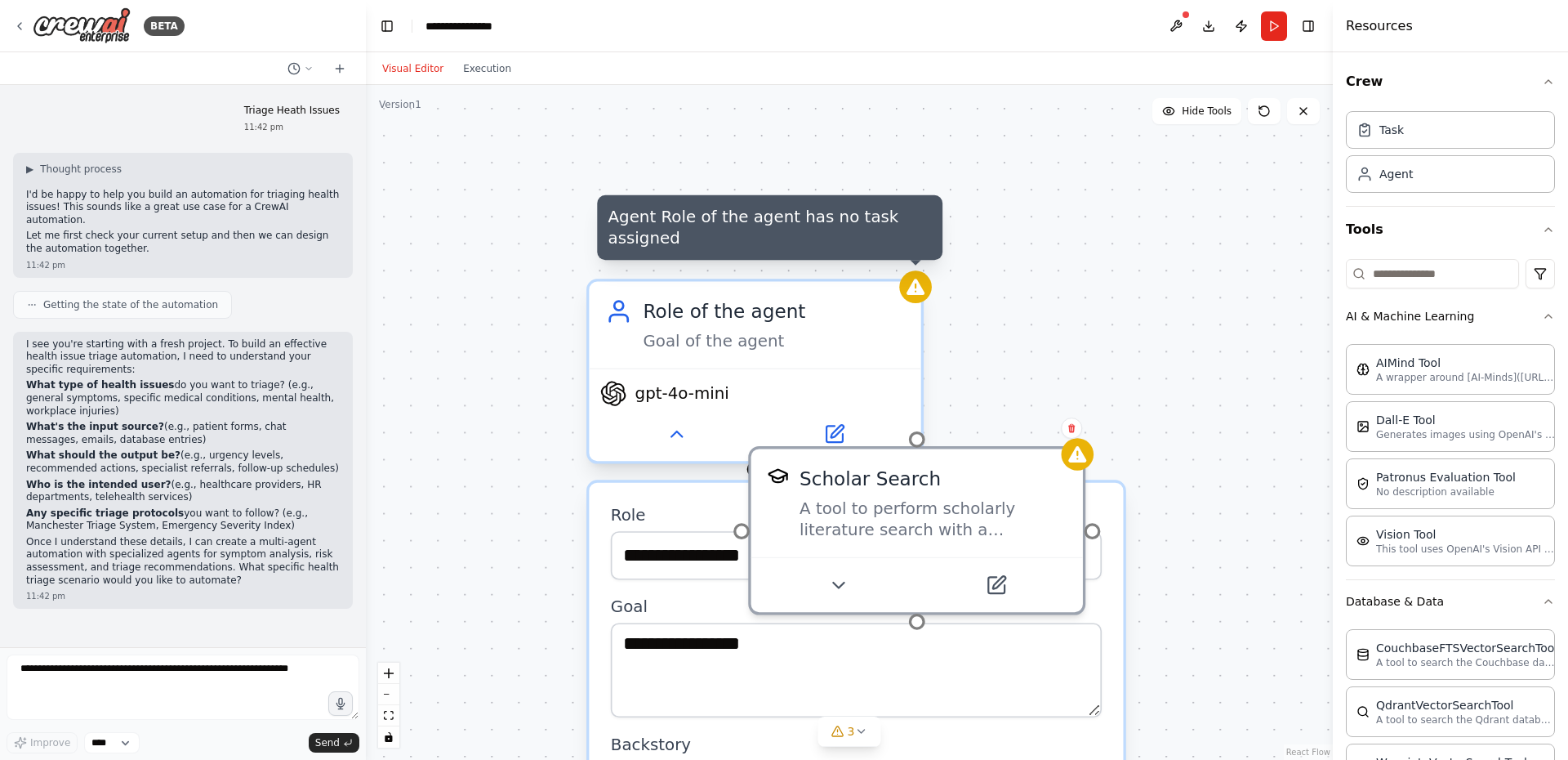
drag, startPoint x: 912, startPoint y: 286, endPoint x: 909, endPoint y: 296, distance: 10.4
click at [912, 283] on icon at bounding box center [915, 286] width 18 height 16
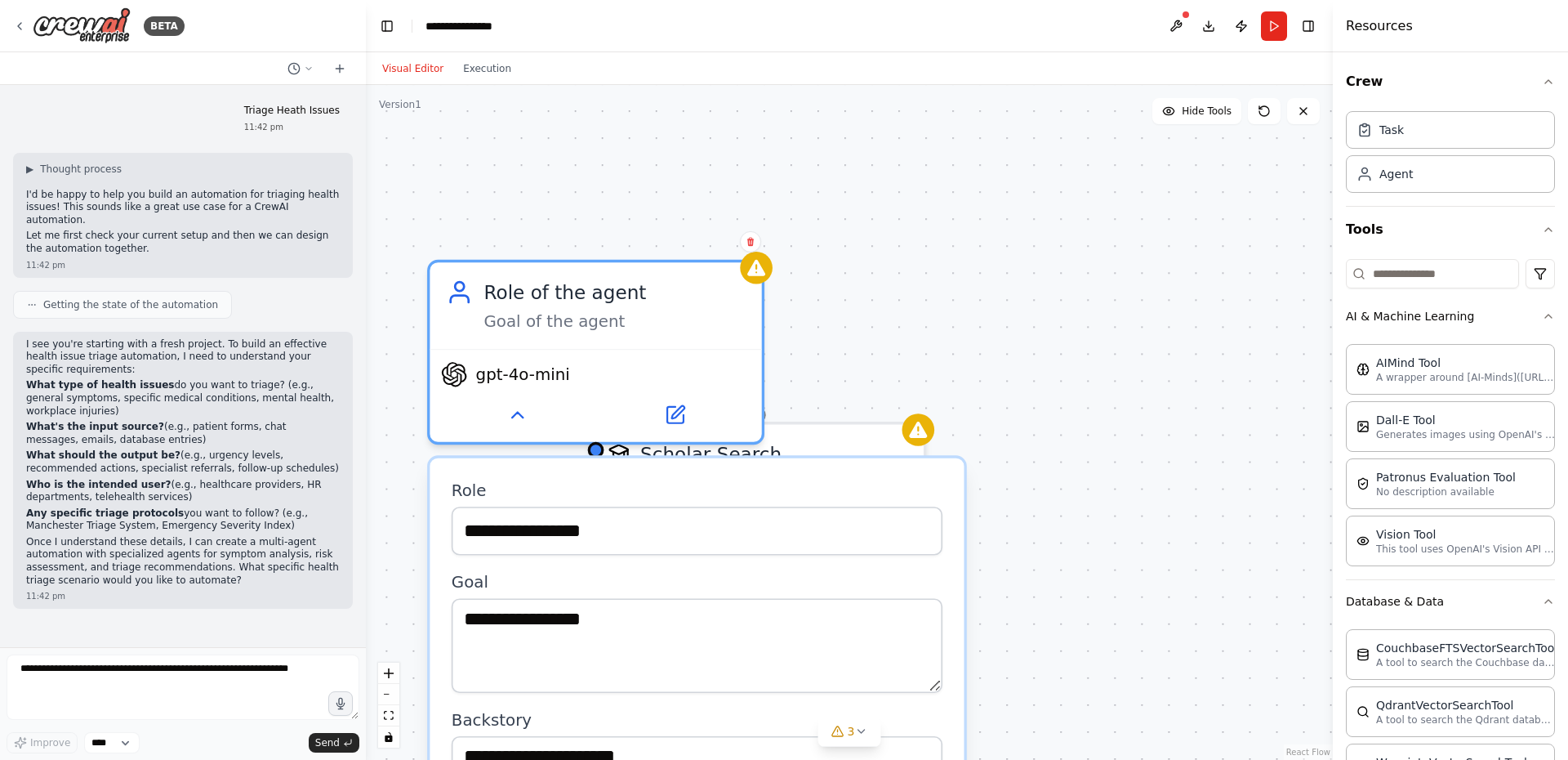
drag, startPoint x: 916, startPoint y: 269, endPoint x: 880, endPoint y: 265, distance: 36.2
click at [880, 265] on div "**********" at bounding box center [849, 422] width 967 height 675
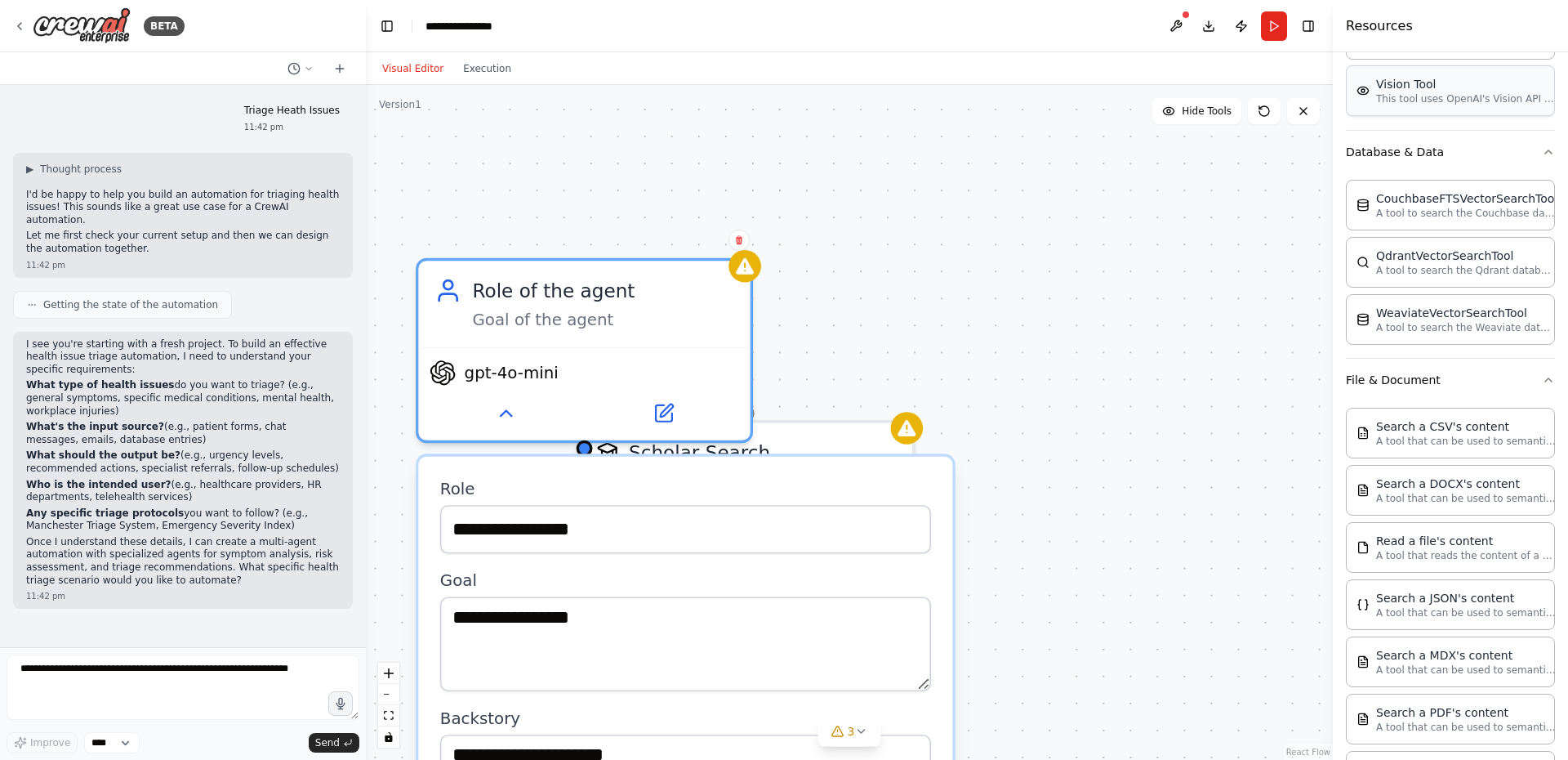
scroll to position [451, 0]
